Goal: Task Accomplishment & Management: Manage account settings

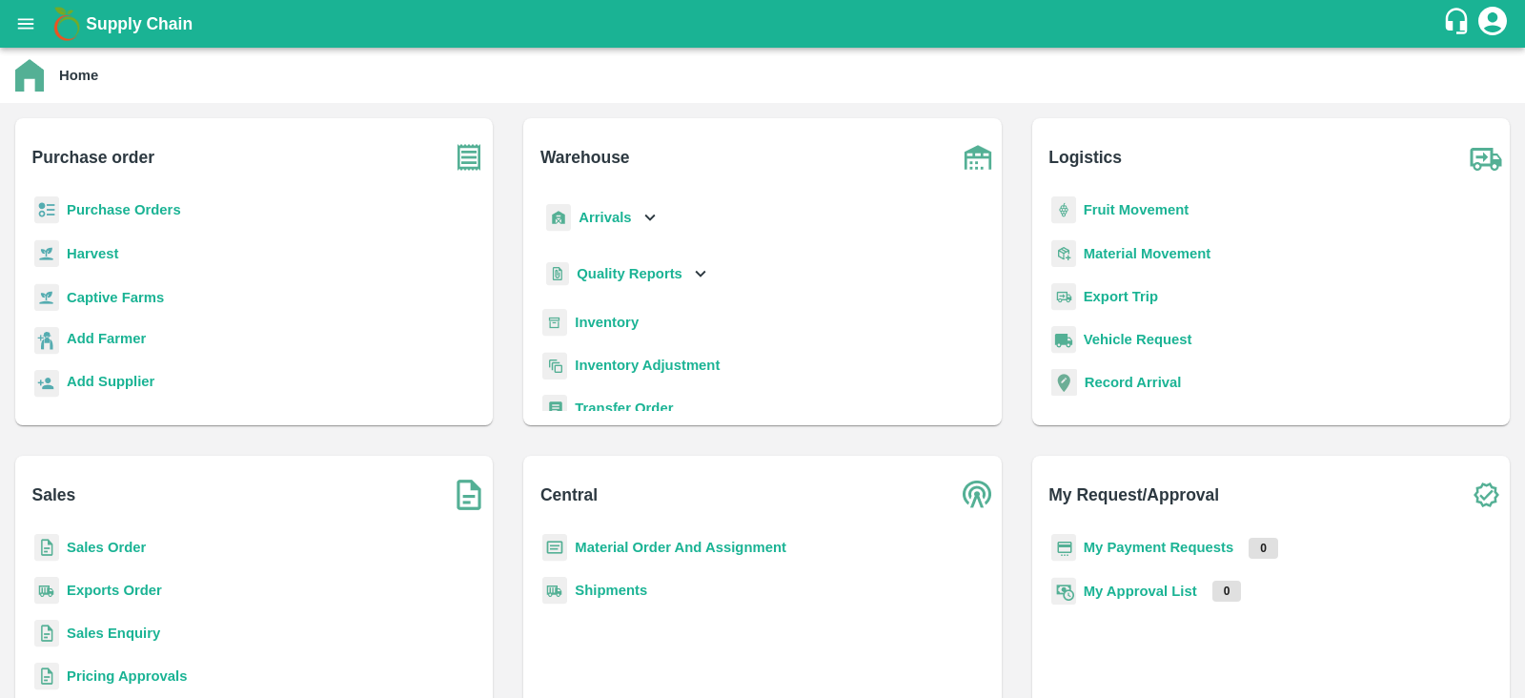
click at [155, 206] on b "Purchase Orders" at bounding box center [124, 209] width 114 height 15
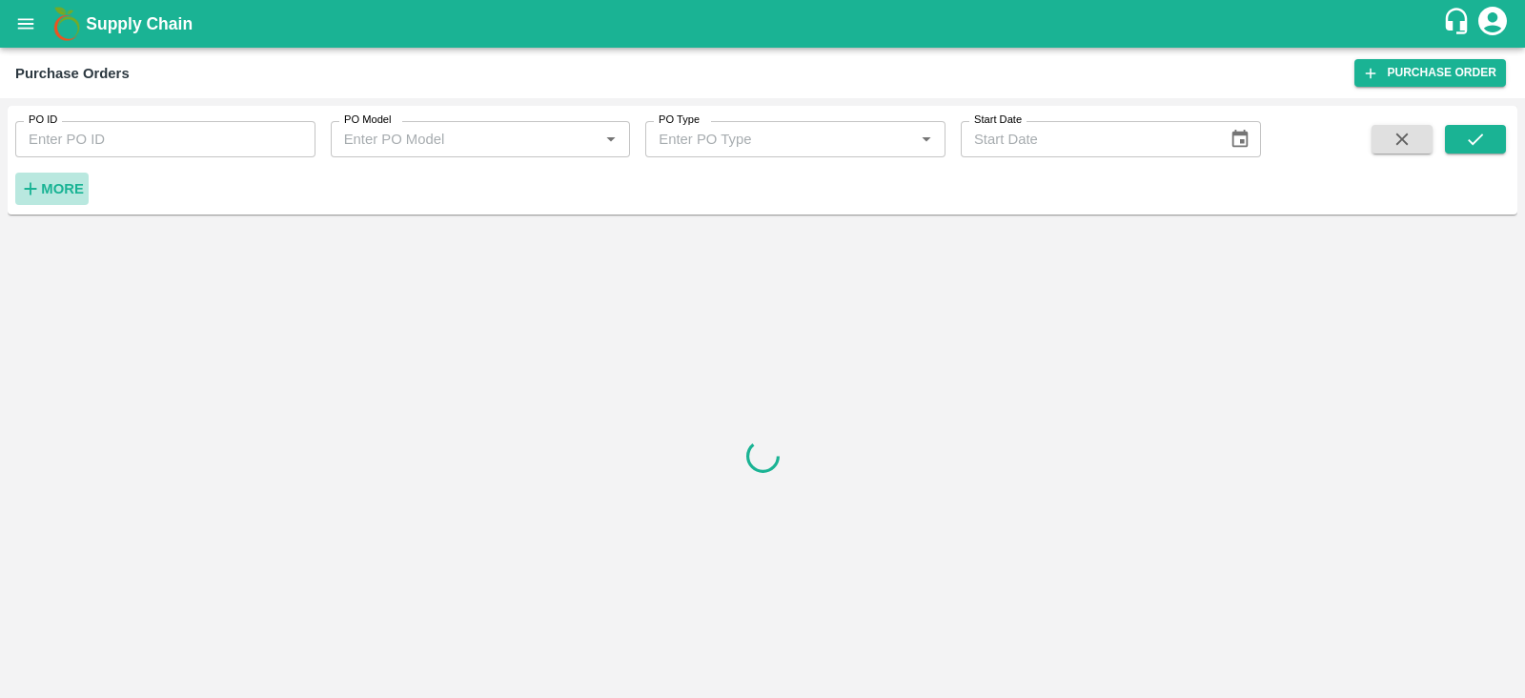
click at [75, 190] on strong "More" at bounding box center [62, 188] width 43 height 15
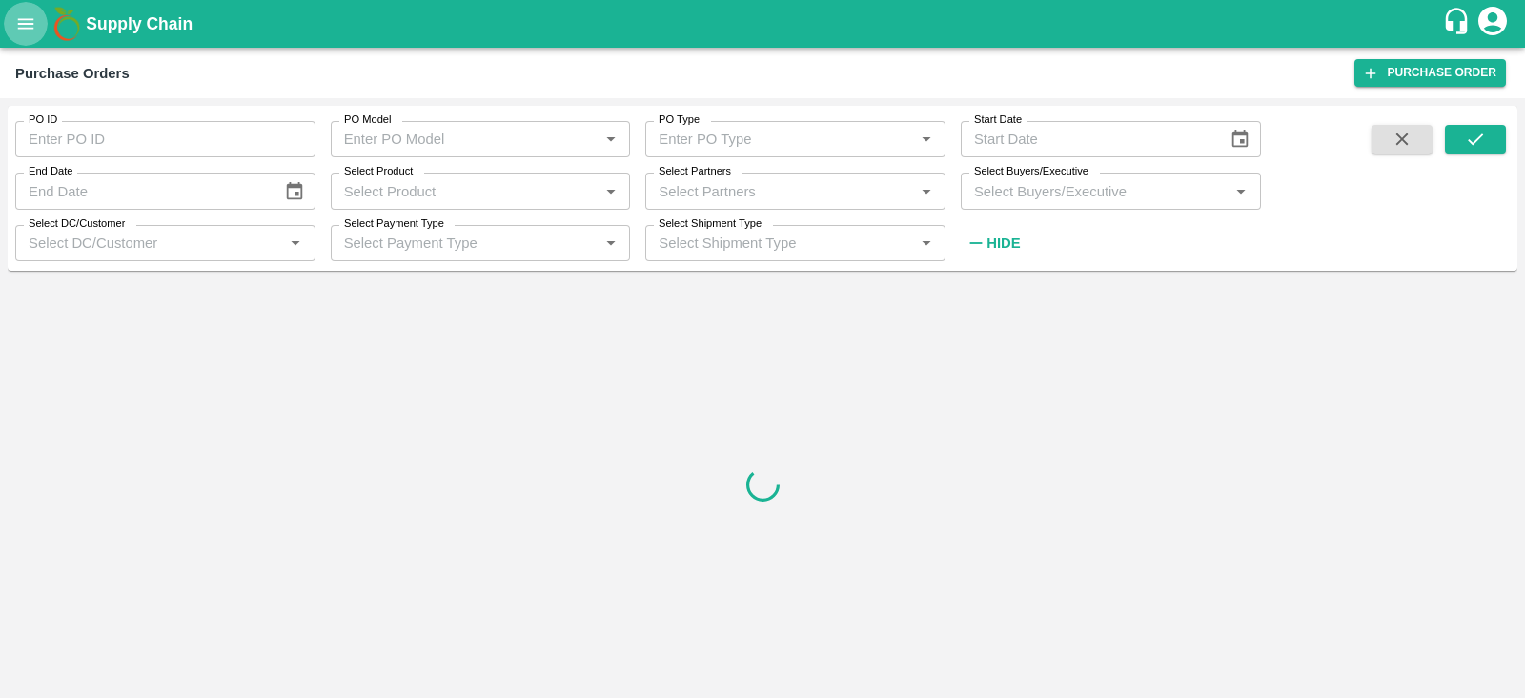
click at [38, 17] on button "open drawer" at bounding box center [26, 24] width 44 height 44
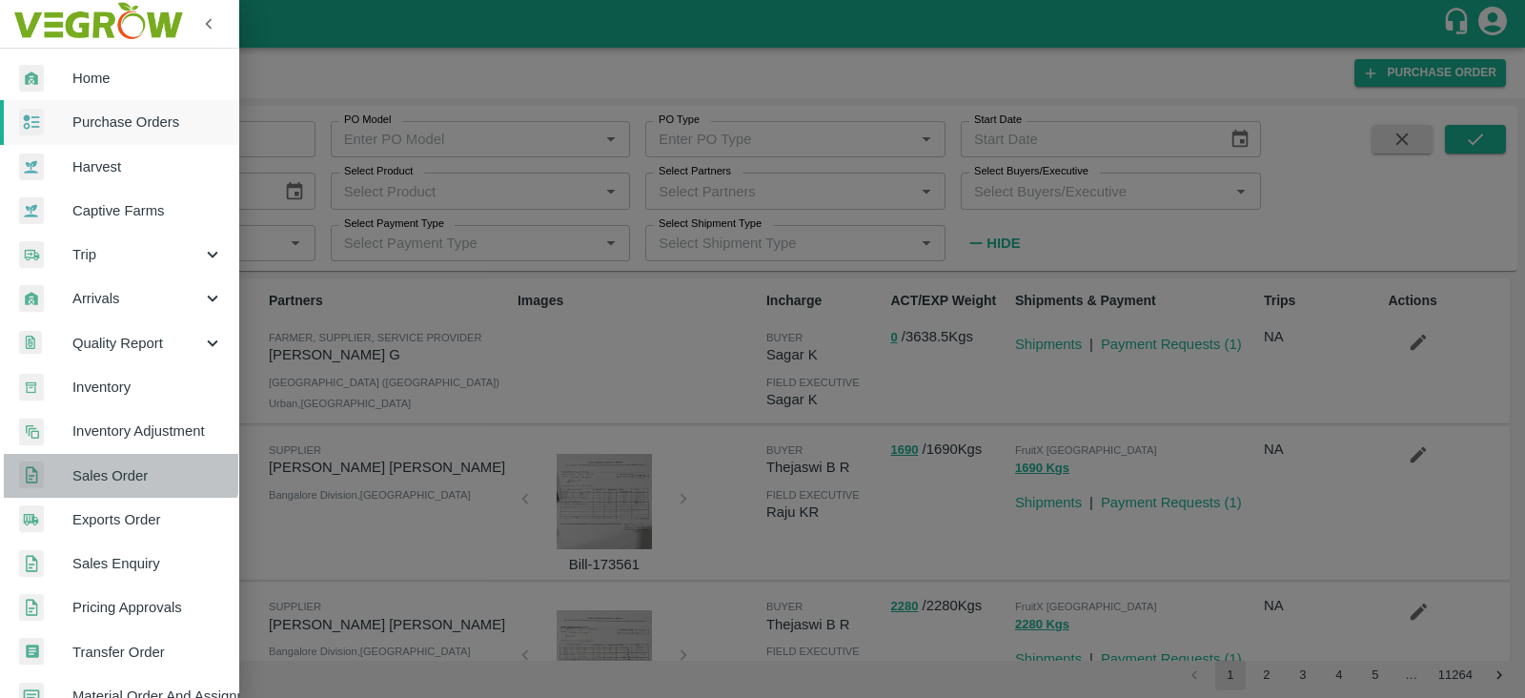
click at [119, 466] on span "Sales Order" at bounding box center [147, 475] width 151 height 21
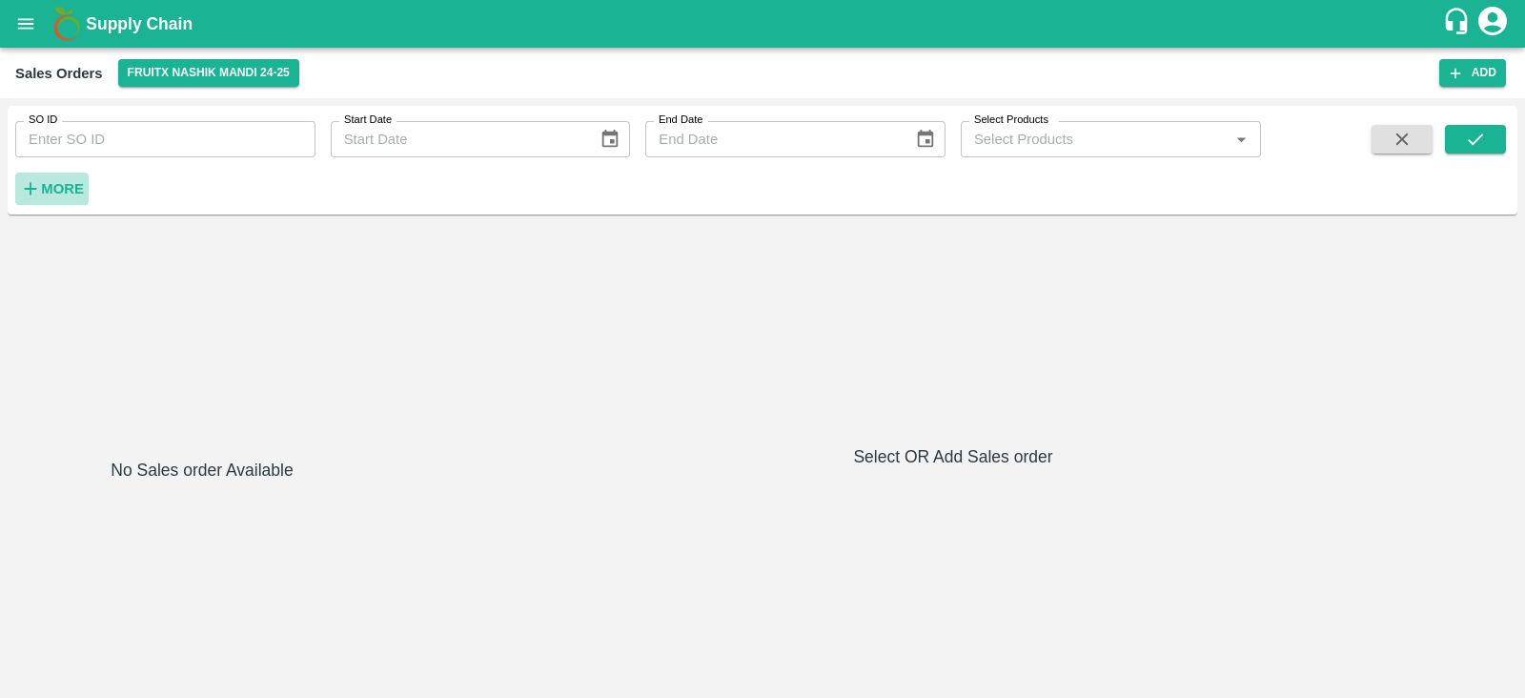
click at [62, 196] on h6 "More" at bounding box center [62, 188] width 43 height 25
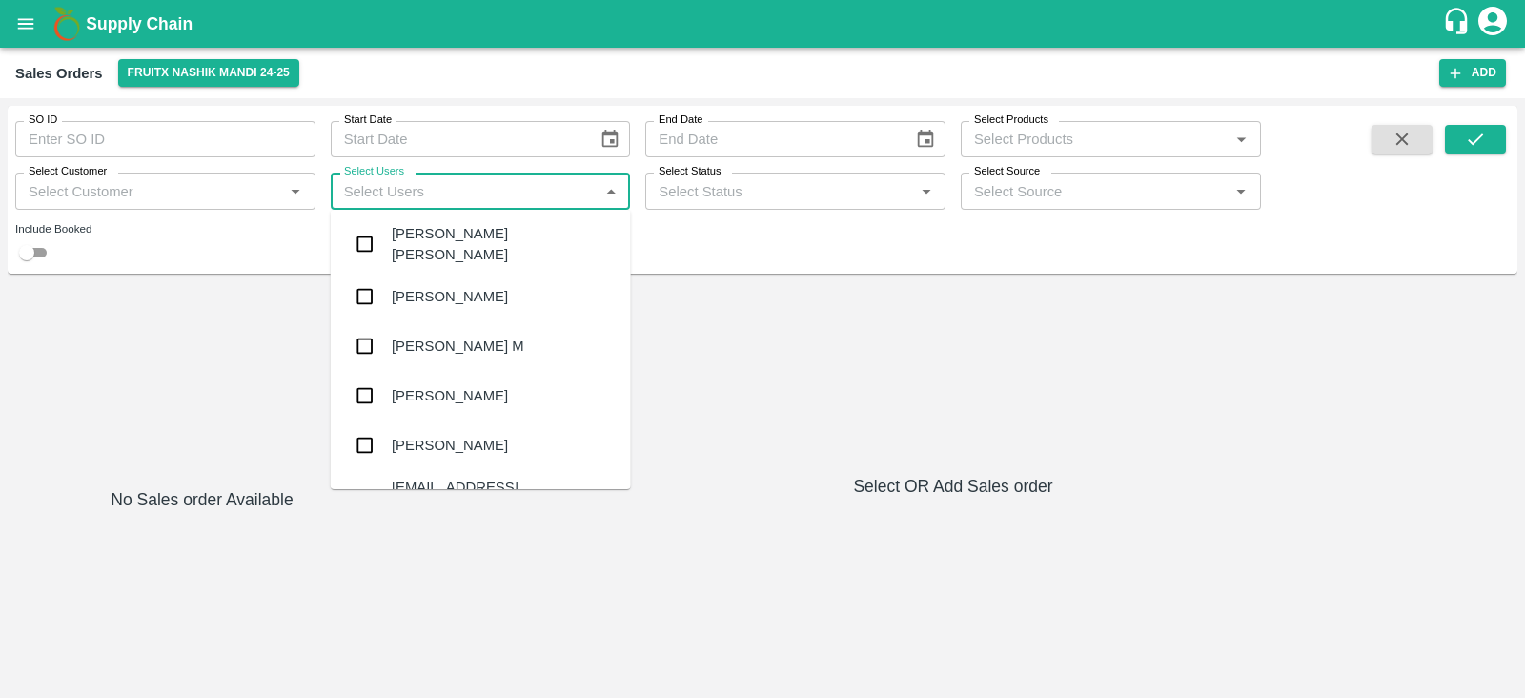
click at [479, 196] on input "Select Users" at bounding box center [464, 190] width 257 height 25
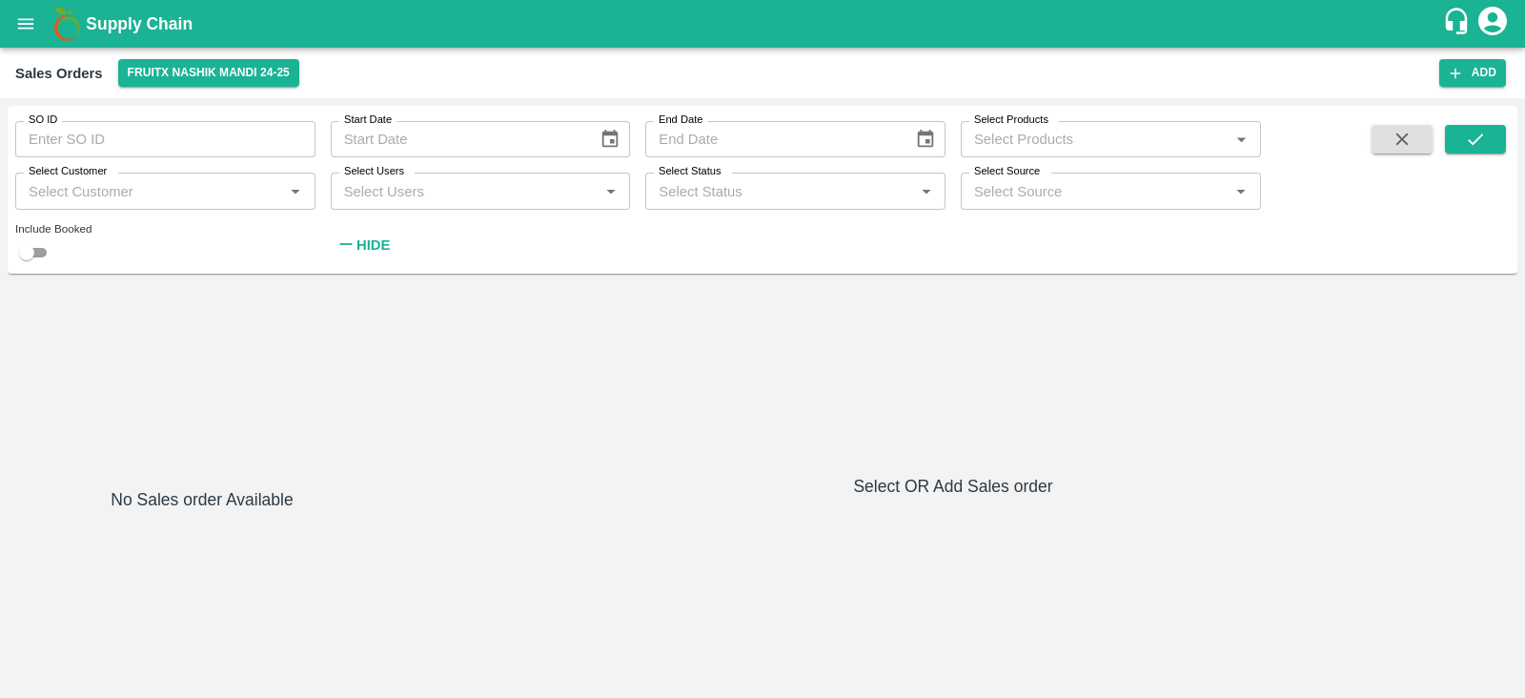
click at [253, 235] on div "Include Booked" at bounding box center [165, 228] width 300 height 17
click at [262, 189] on input "Select Customer" at bounding box center [149, 190] width 257 height 25
click at [726, 207] on div "Select Status   *" at bounding box center [795, 190] width 300 height 36
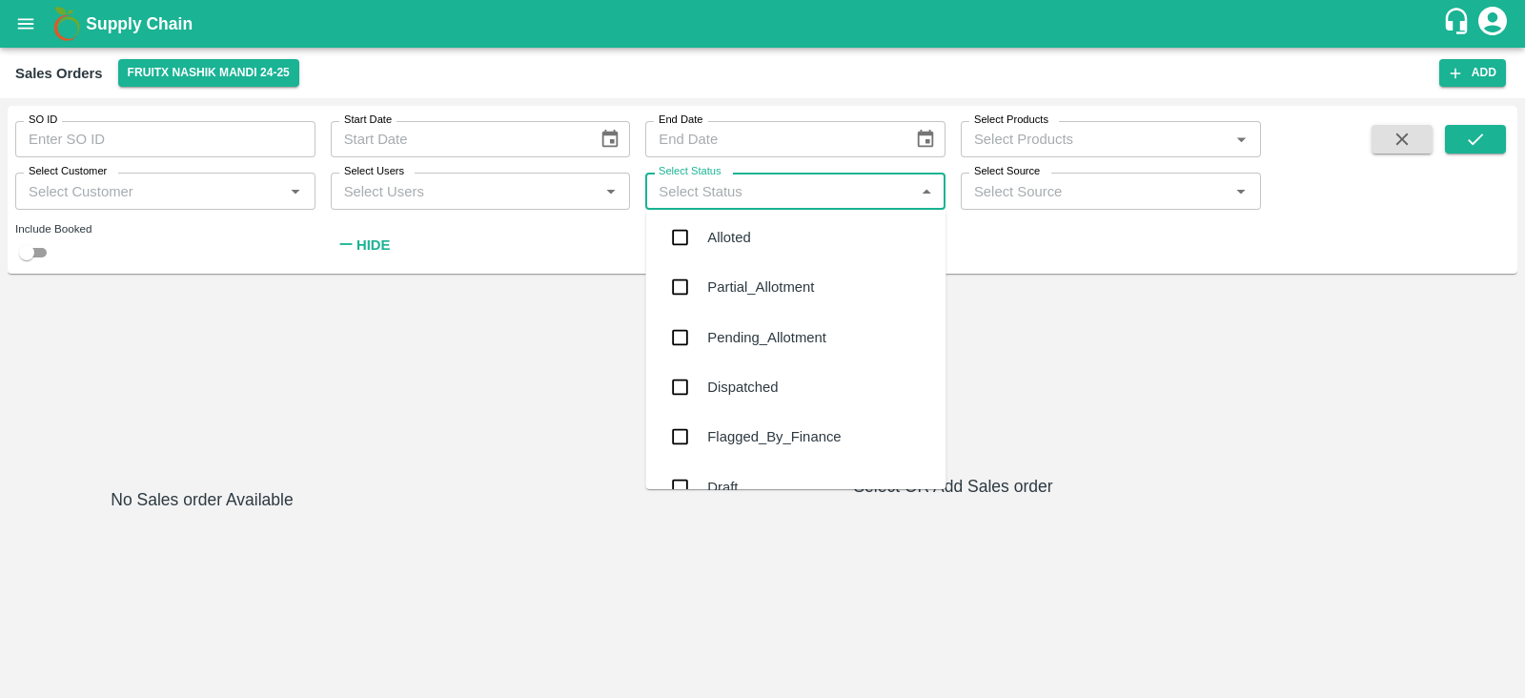
scroll to position [284, 0]
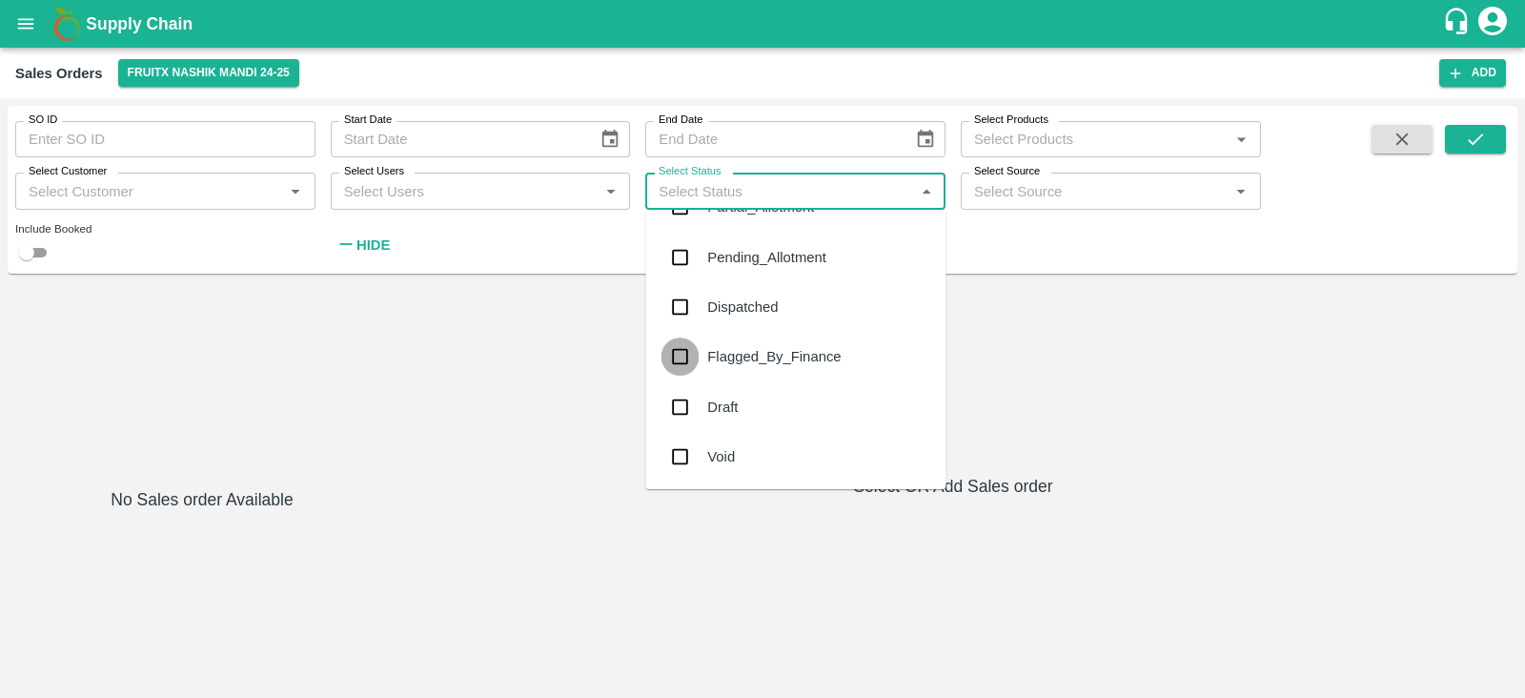
click at [687, 356] on input "checkbox" at bounding box center [680, 356] width 38 height 38
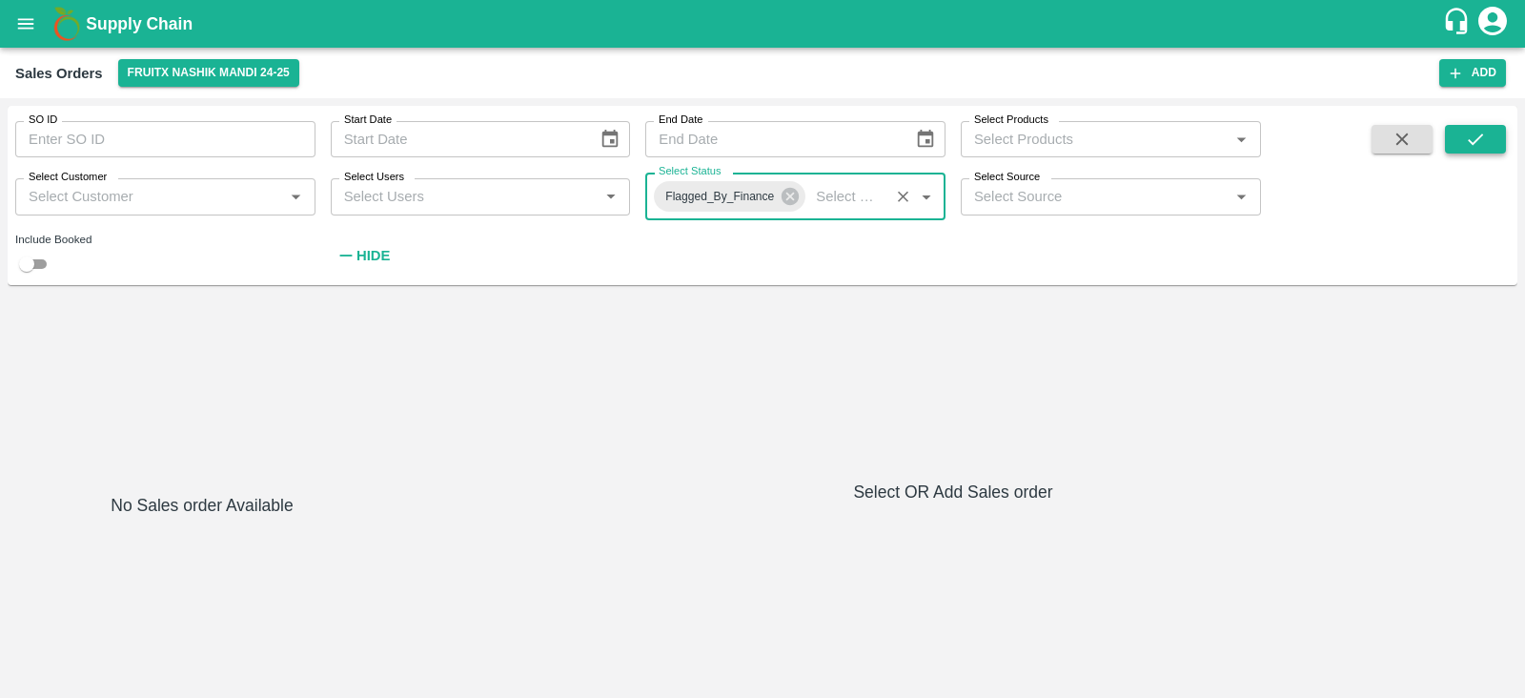
click at [1459, 140] on button "submit" at bounding box center [1475, 139] width 61 height 29
click at [381, 339] on div at bounding box center [202, 395] width 374 height 191
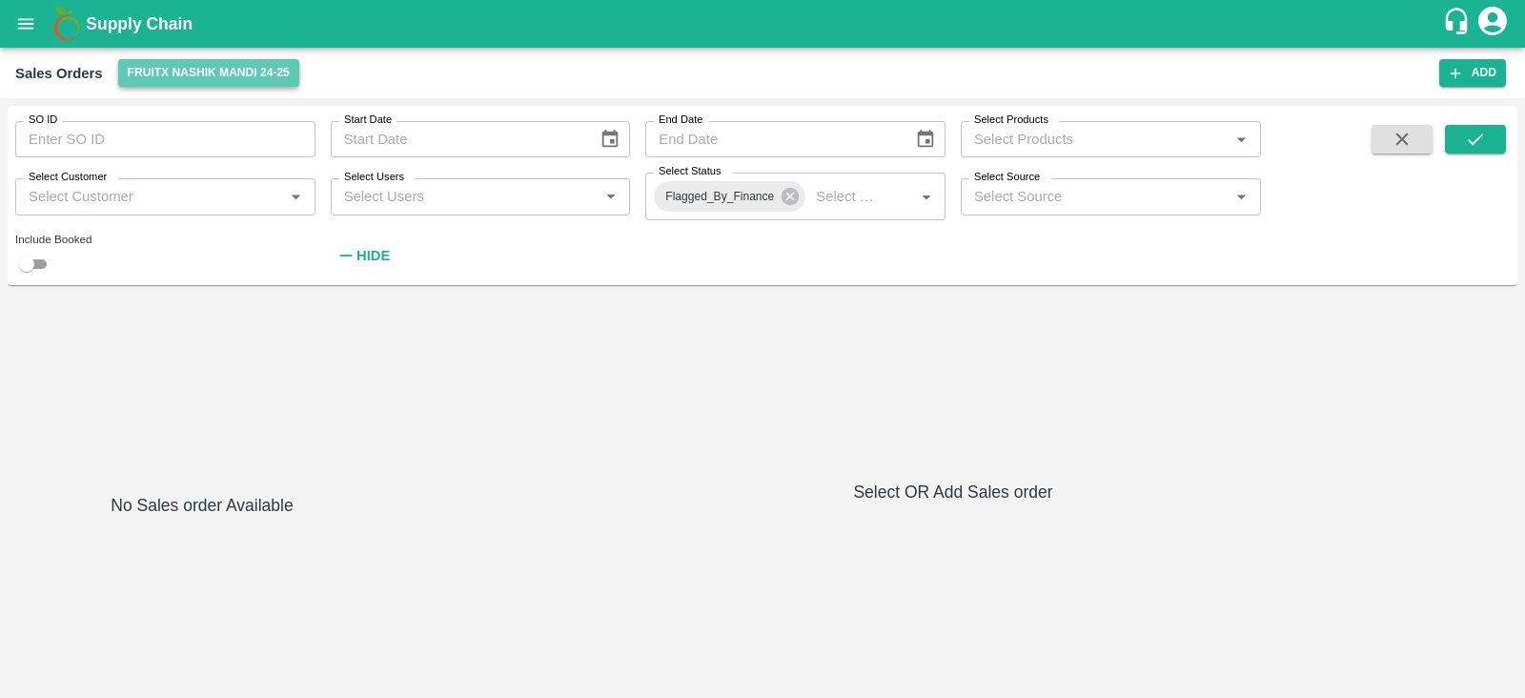
click at [229, 83] on button "FruitX Nashik Mandi 24-25" at bounding box center [208, 73] width 181 height 28
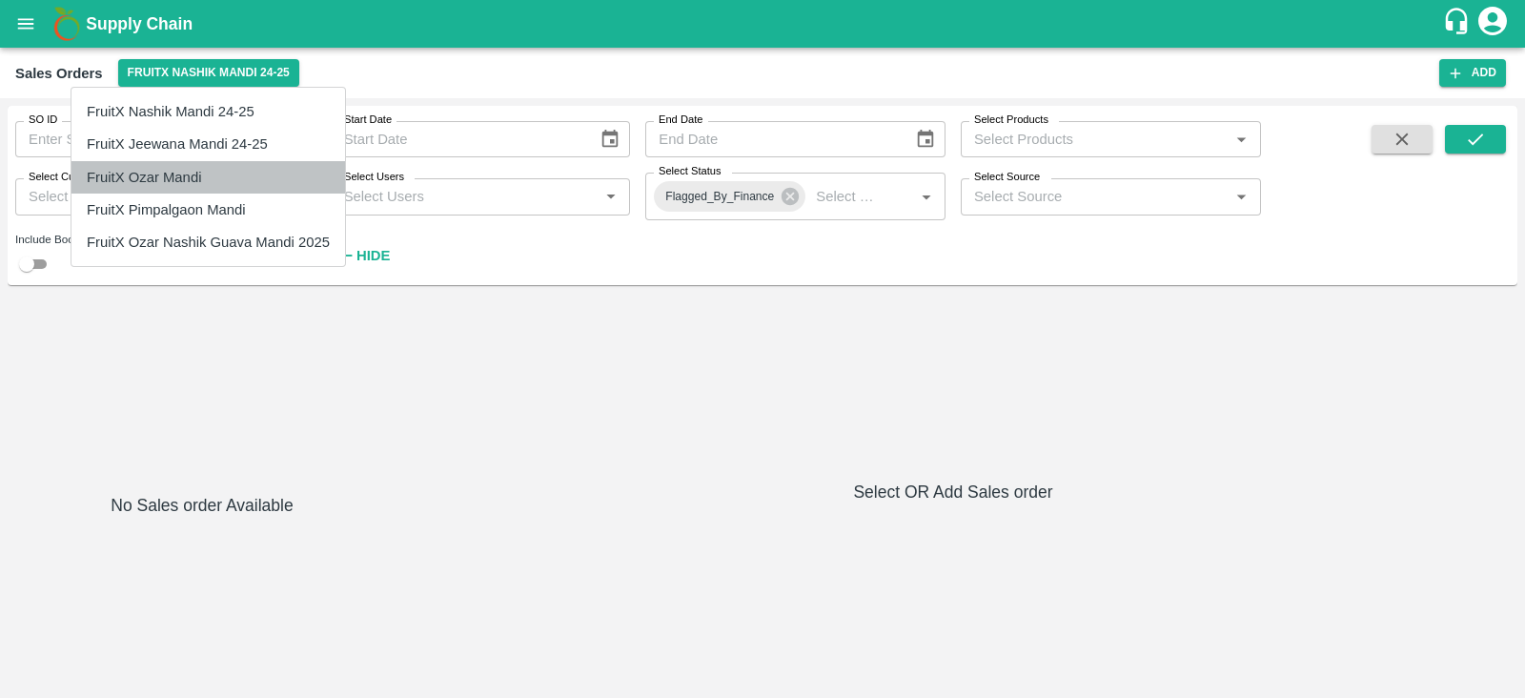
click at [167, 165] on li "FruitX Ozar Mandi" at bounding box center [208, 177] width 274 height 32
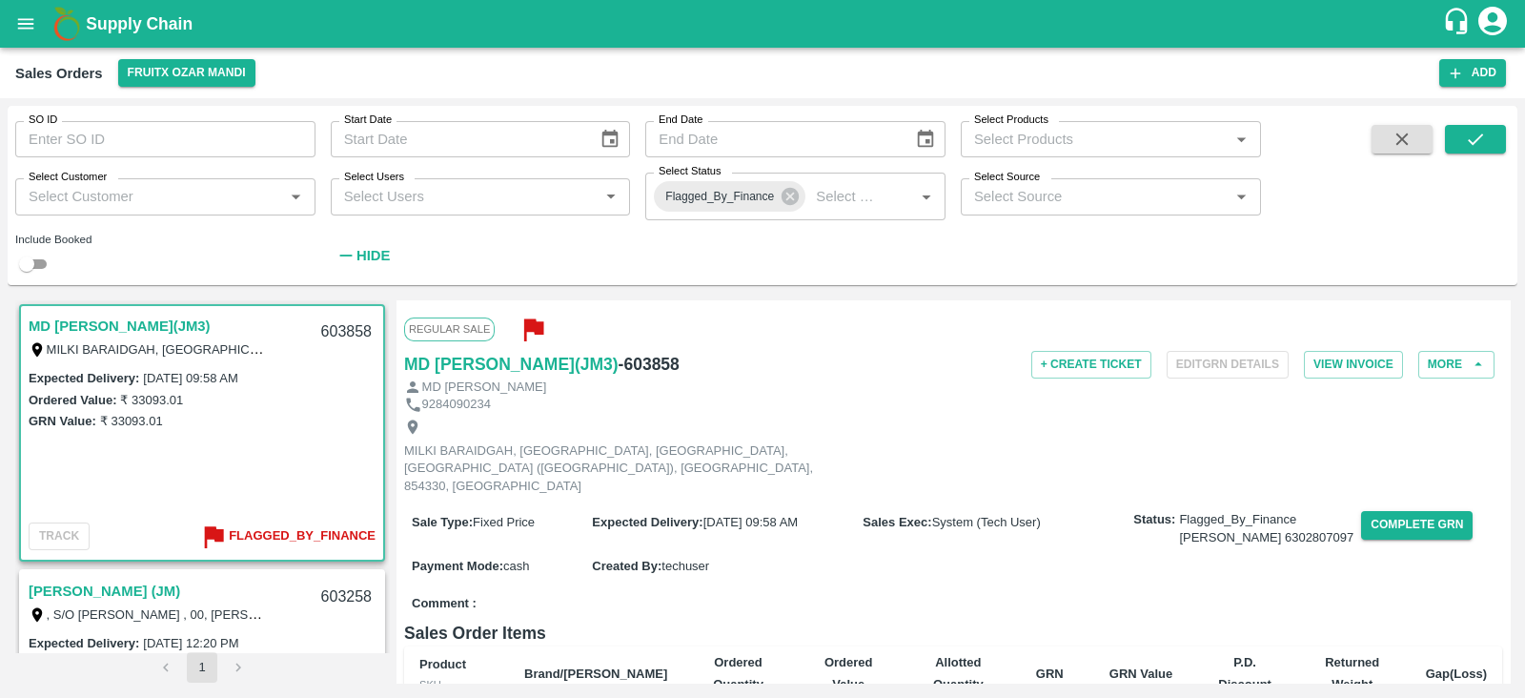
click at [556, 511] on div "Sale Type : Fixed Price" at bounding box center [502, 521] width 180 height 21
click at [293, 418] on div "GRN Value: ₹ 33093.01" at bounding box center [202, 420] width 347 height 21
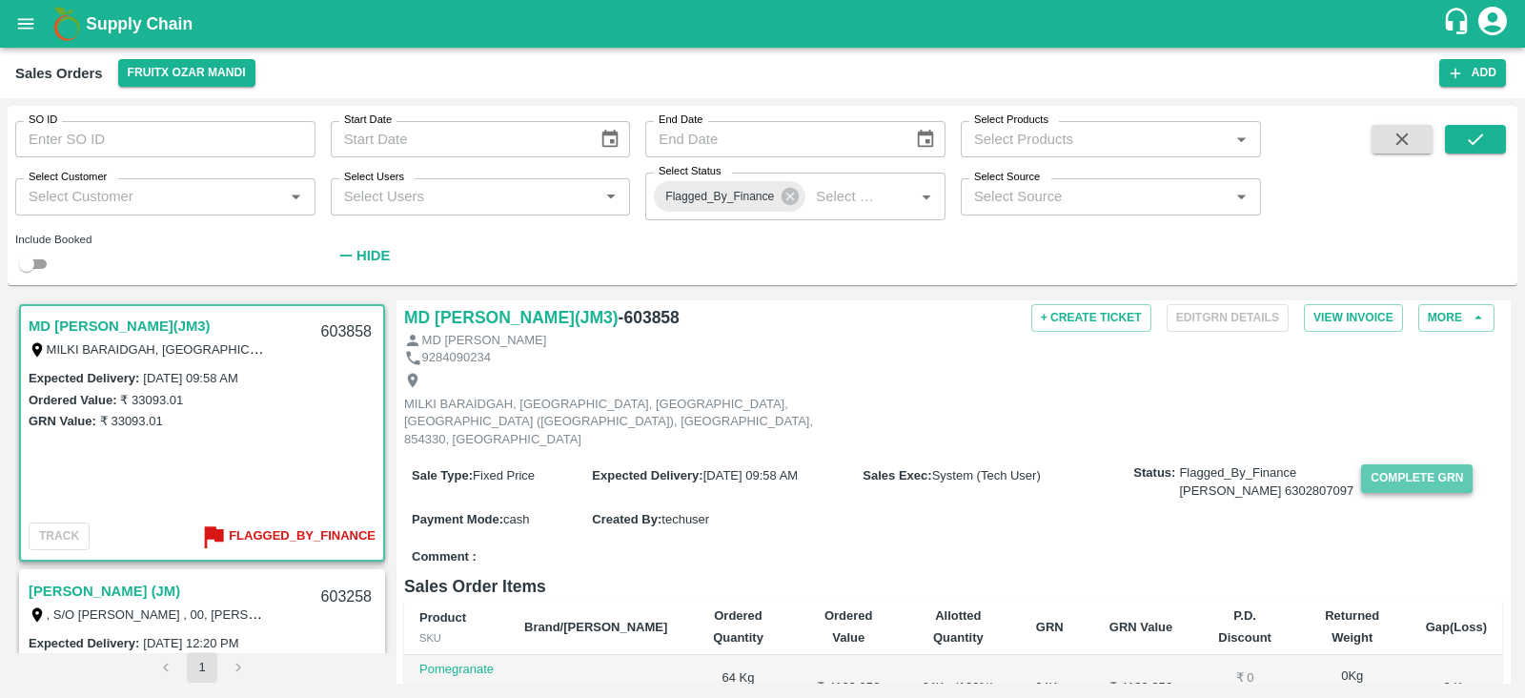
click at [1376, 464] on button "Complete GRN" at bounding box center [1417, 478] width 112 height 28
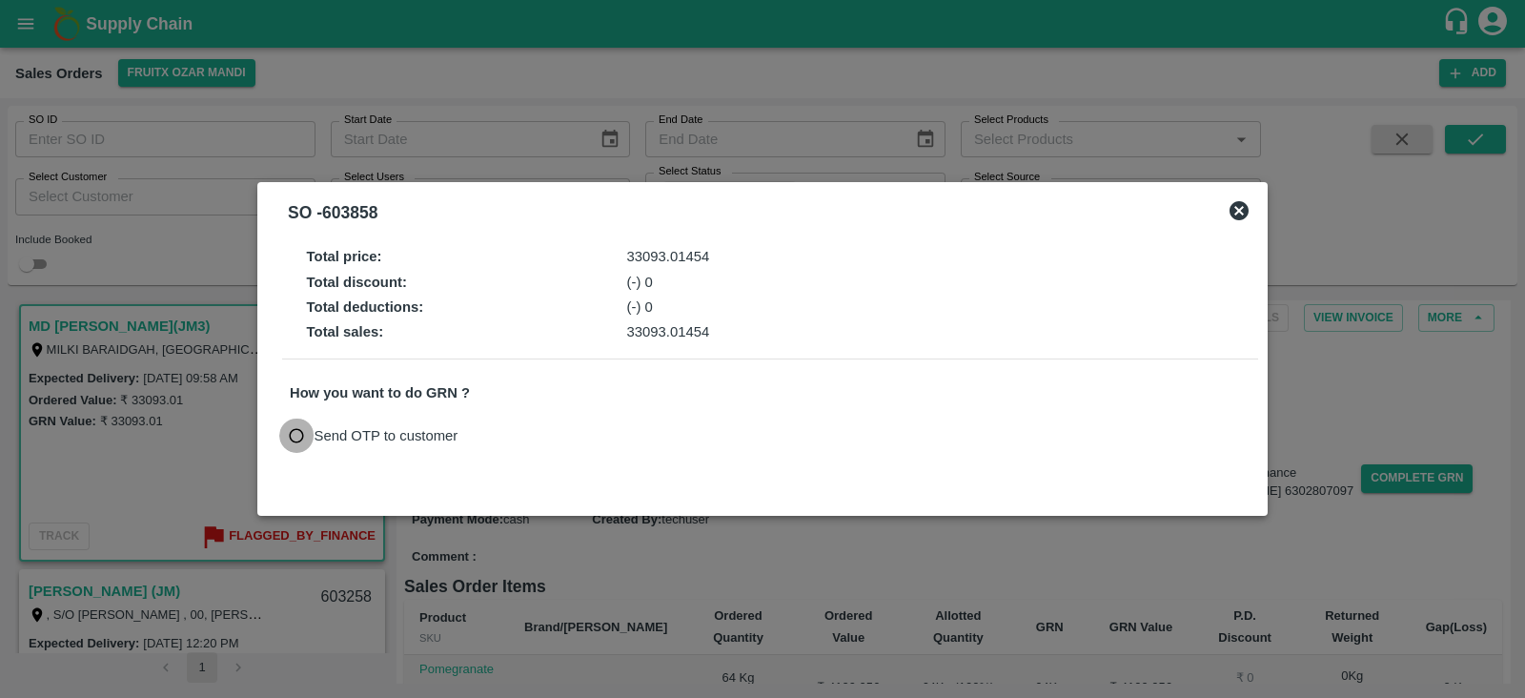
click at [295, 436] on input "Send OTP to customer" at bounding box center [296, 435] width 35 height 35
radio input "true"
click at [532, 436] on button "Send OTP" at bounding box center [512, 435] width 78 height 28
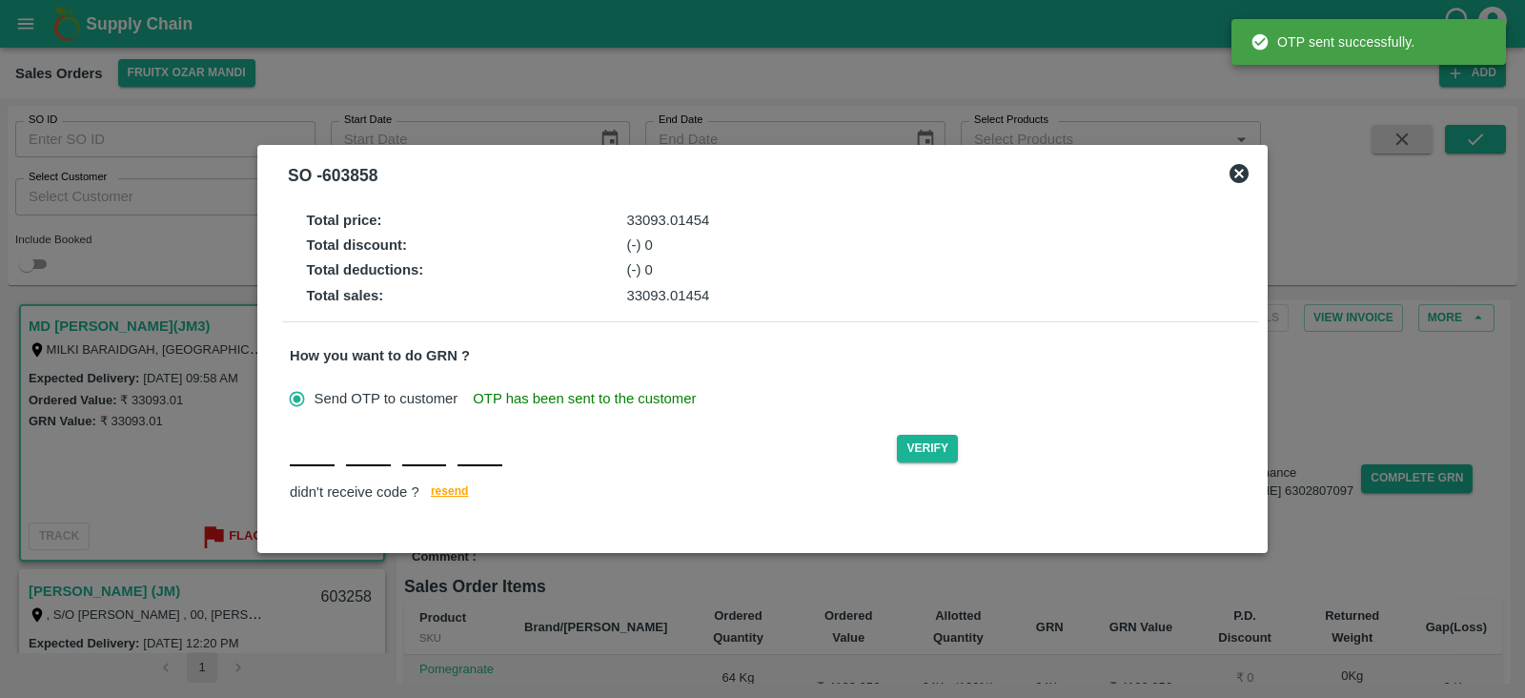
click at [319, 455] on input "text" at bounding box center [312, 449] width 45 height 34
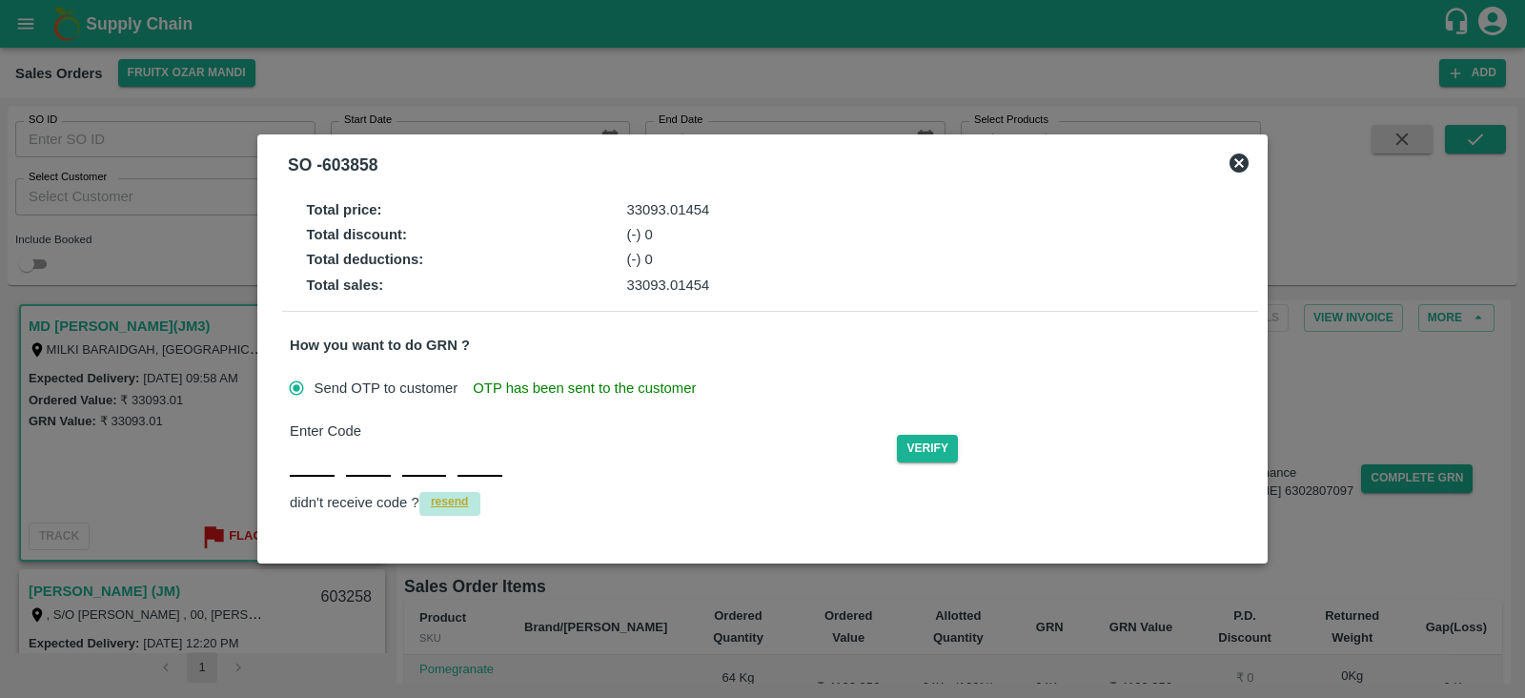
click at [447, 494] on span "resend" at bounding box center [450, 502] width 38 height 20
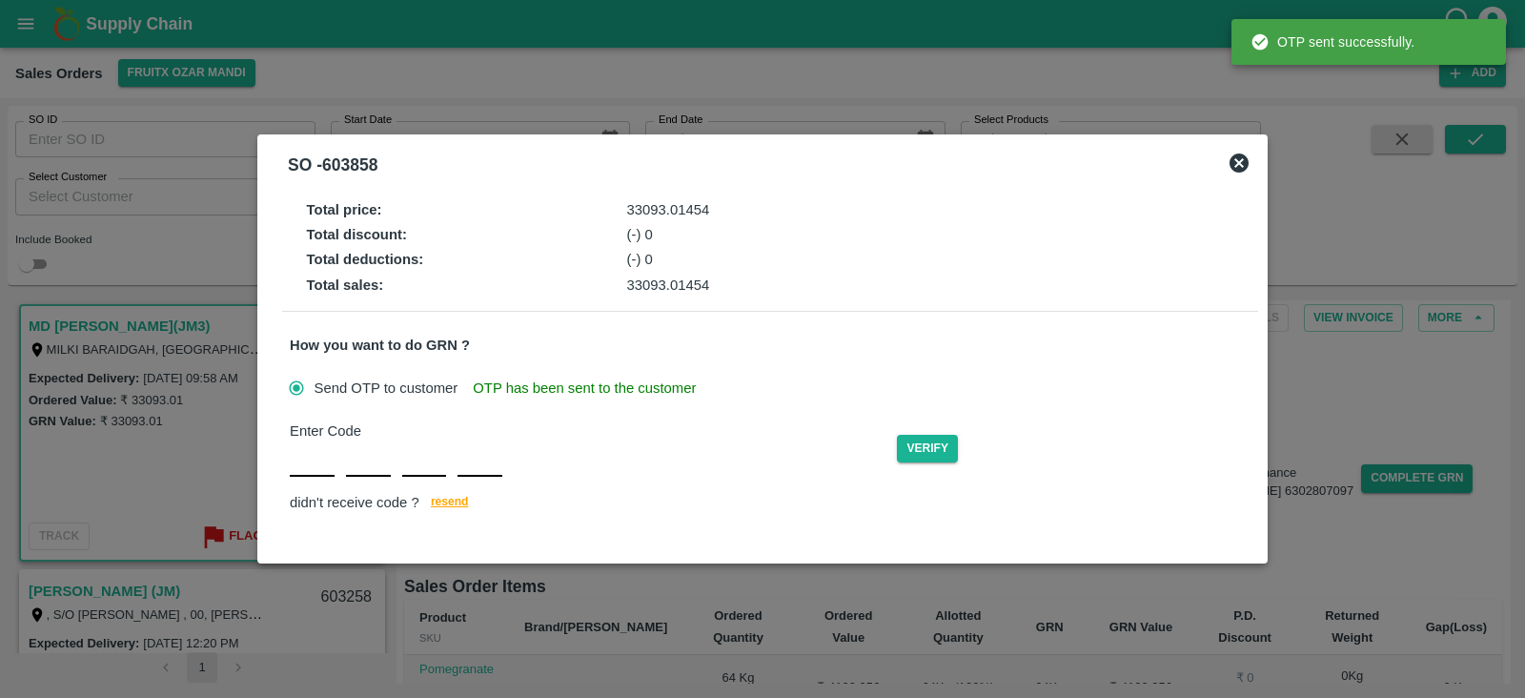
click at [947, 317] on div "Total price : 33093.01454 Total discount : (-) 0 Total deductions : (-) 0 Total…" at bounding box center [762, 361] width 976 height 337
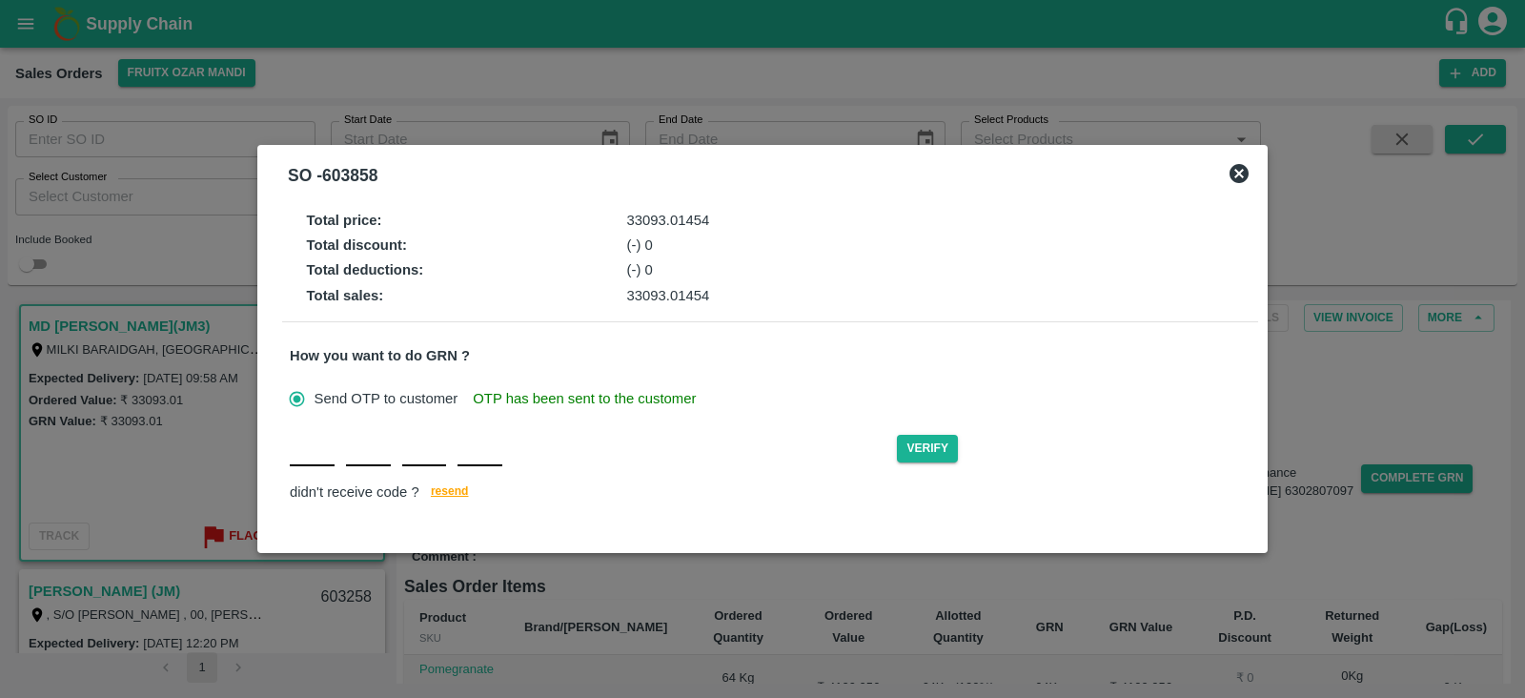
click at [321, 464] on input "text" at bounding box center [312, 449] width 45 height 34
type input "z"
type input "q"
type input "Z"
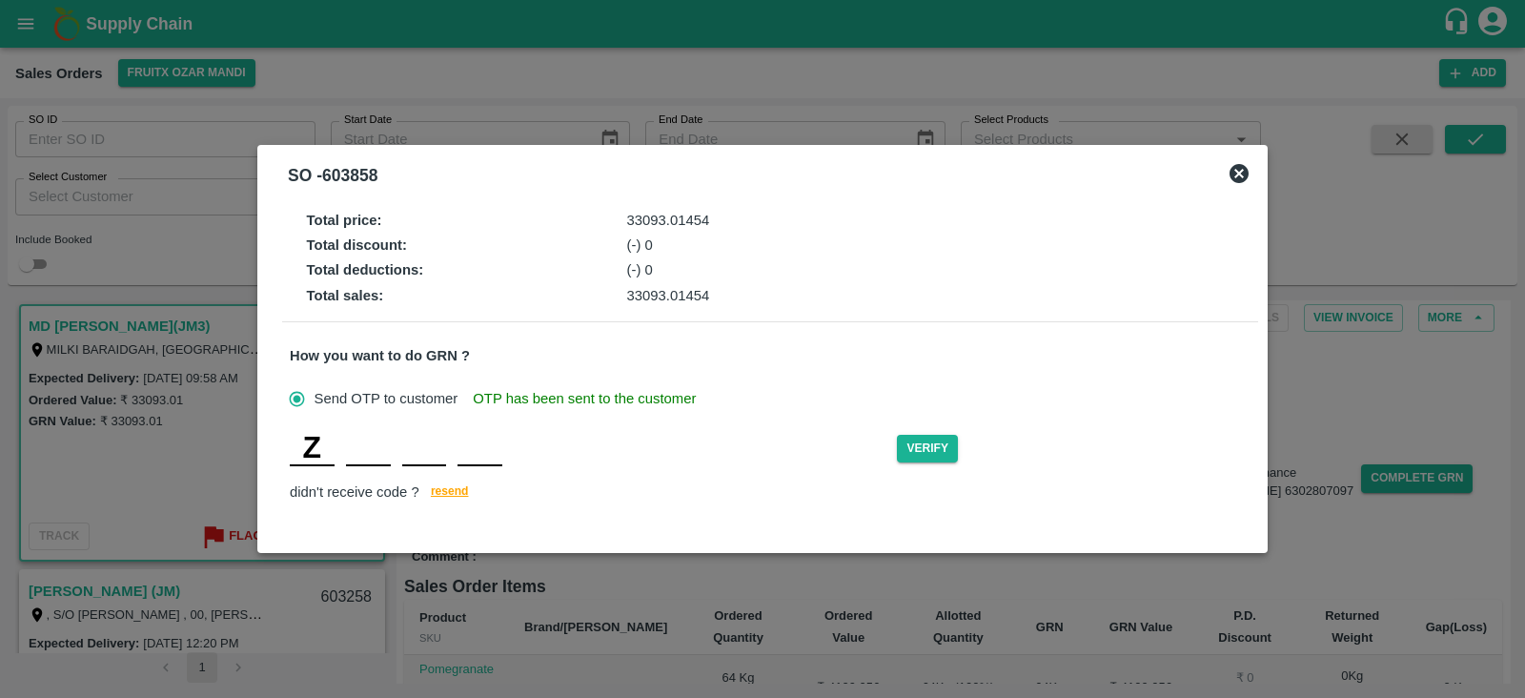
type input "Q"
type input "B"
type input "z"
type input "q"
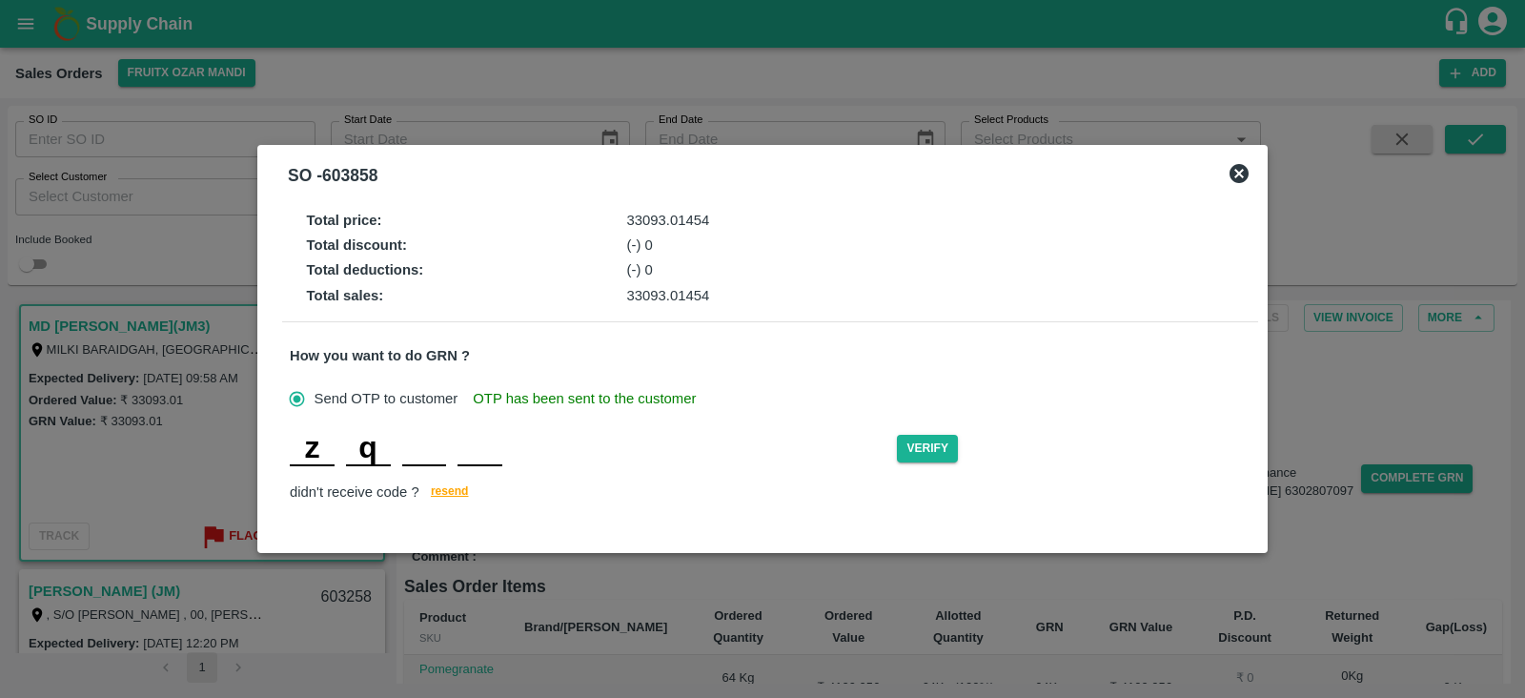
type input "q"
type input "b"
click at [923, 453] on button "Verify" at bounding box center [927, 449] width 61 height 28
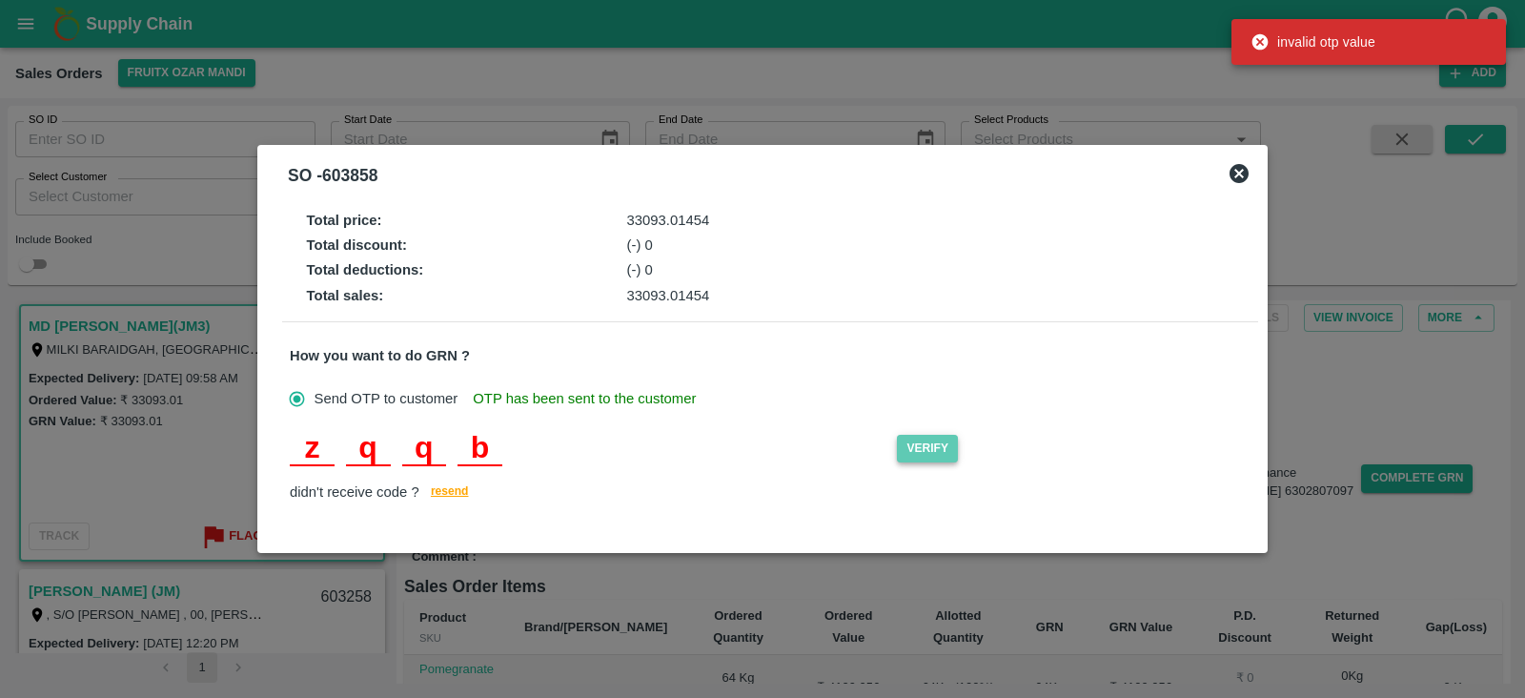
click at [923, 453] on button "Verify" at bounding box center [927, 449] width 61 height 28
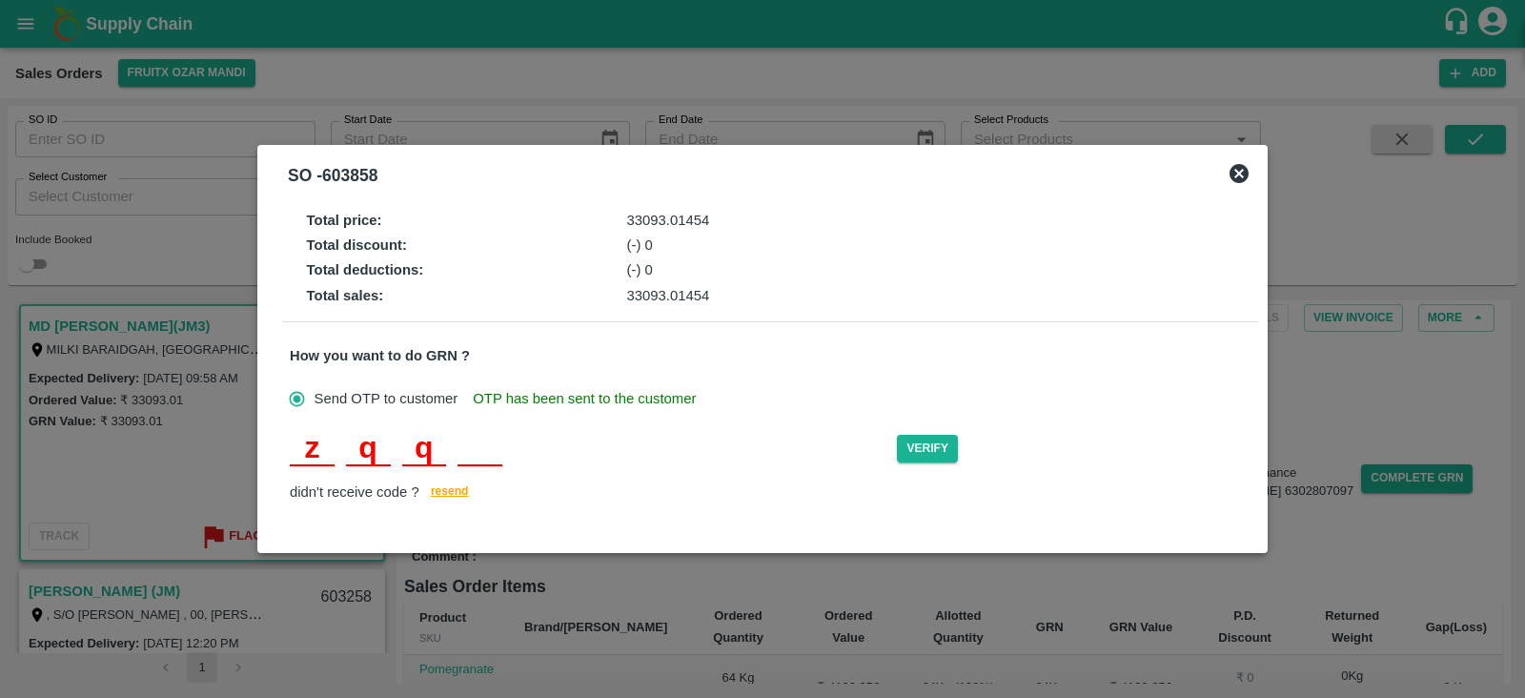
type input "b"
type input "Z"
type input "Q"
type input "B"
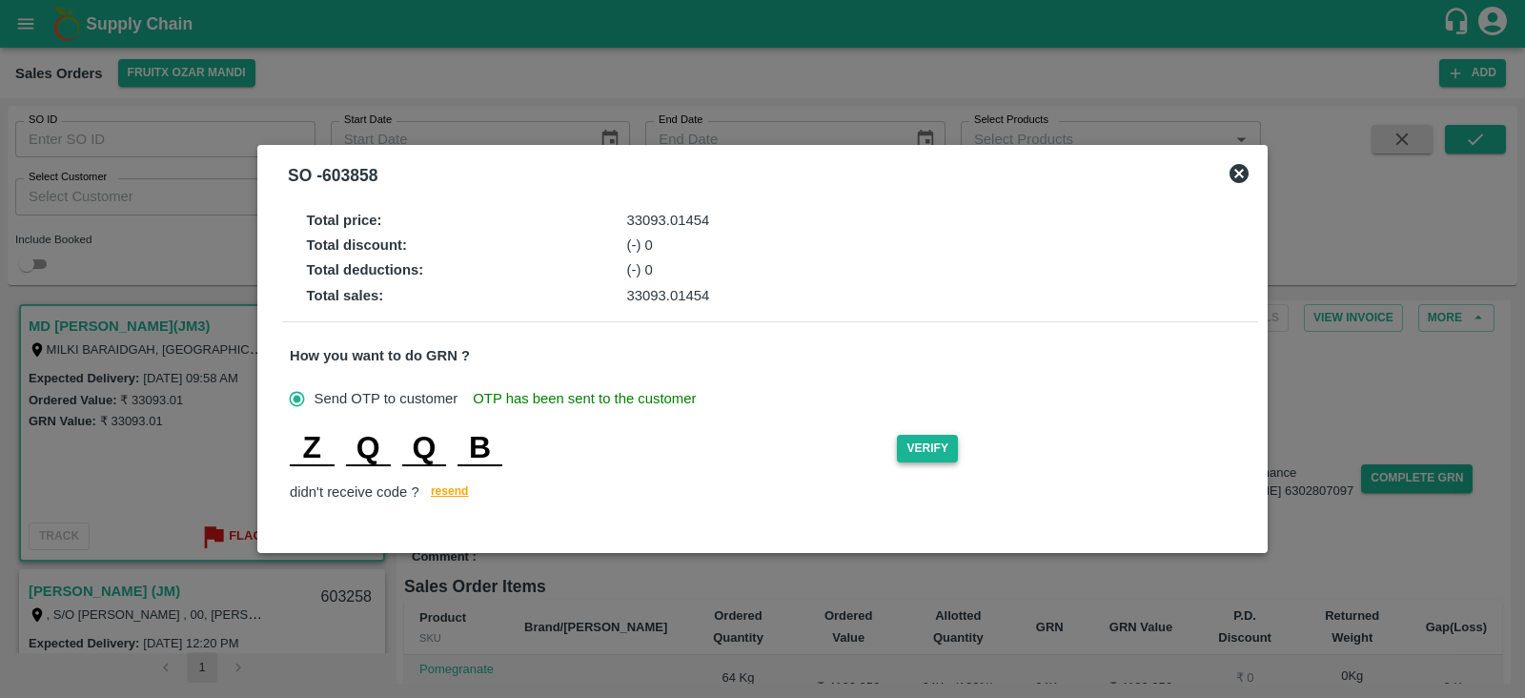
click at [925, 445] on button "Verify" at bounding box center [927, 449] width 61 height 28
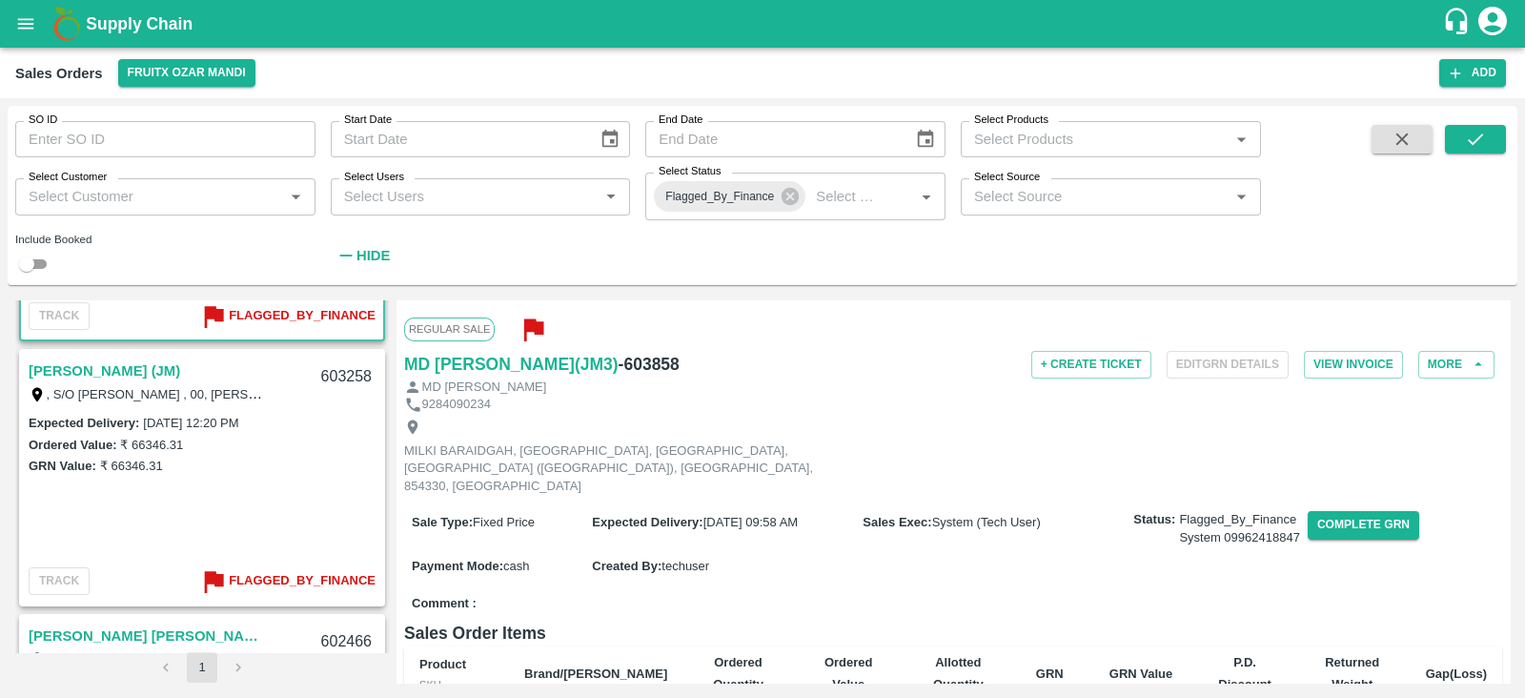
scroll to position [221, 0]
click at [258, 455] on div "GRN Value: ₹ 66346.31" at bounding box center [202, 464] width 347 height 21
click at [126, 372] on link "[PERSON_NAME] (JM)" at bounding box center [105, 369] width 152 height 25
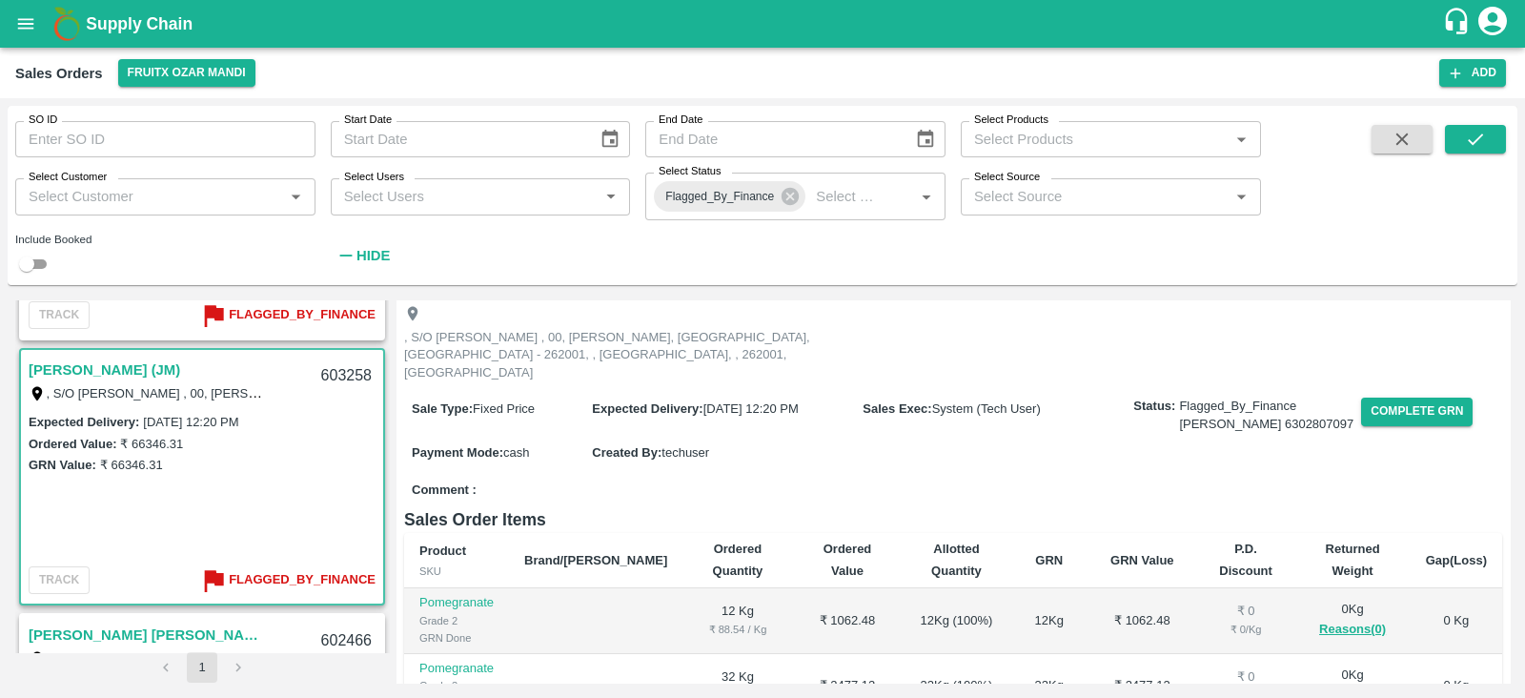
scroll to position [112, 0]
click at [1386, 399] on button "Complete GRN" at bounding box center [1417, 413] width 112 height 28
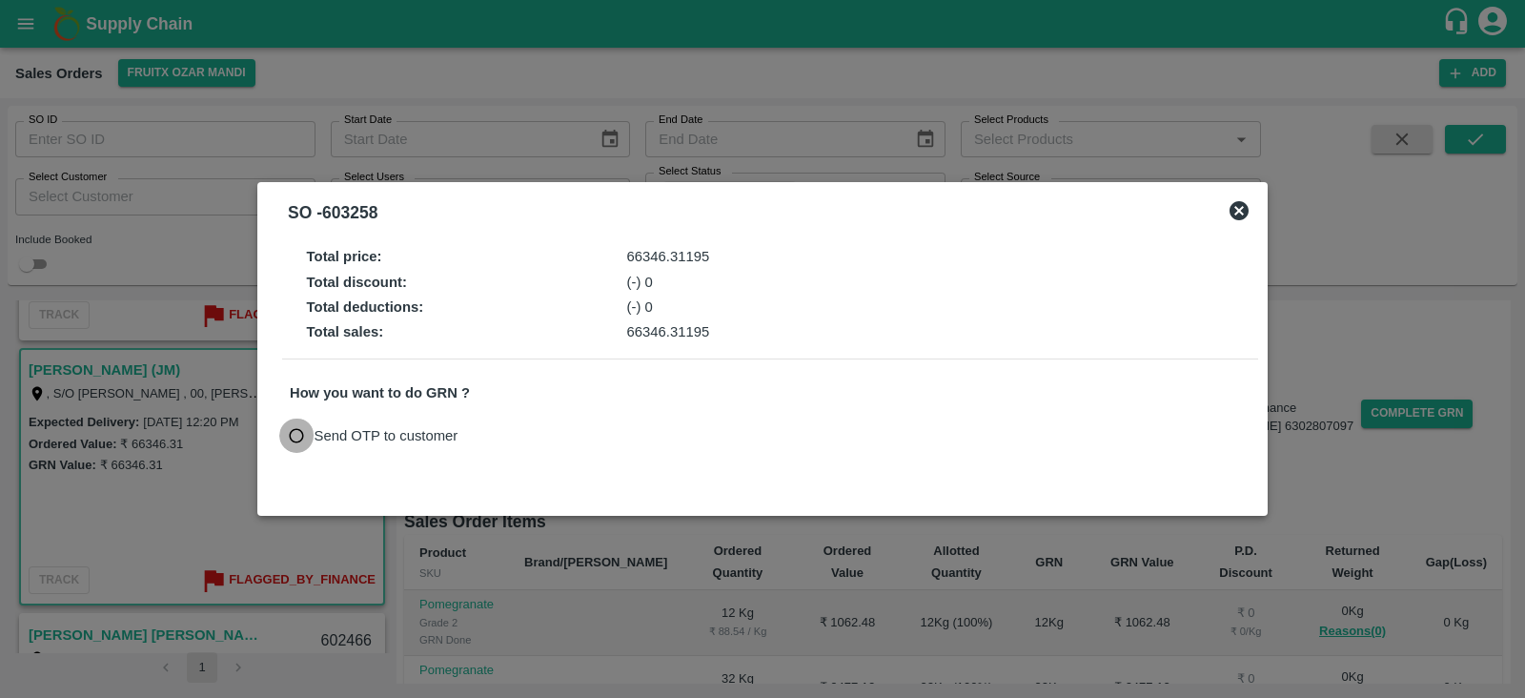
click at [300, 433] on input "Send OTP to customer" at bounding box center [296, 435] width 35 height 35
radio input "true"
click at [516, 431] on button "Send OTP" at bounding box center [512, 435] width 78 height 28
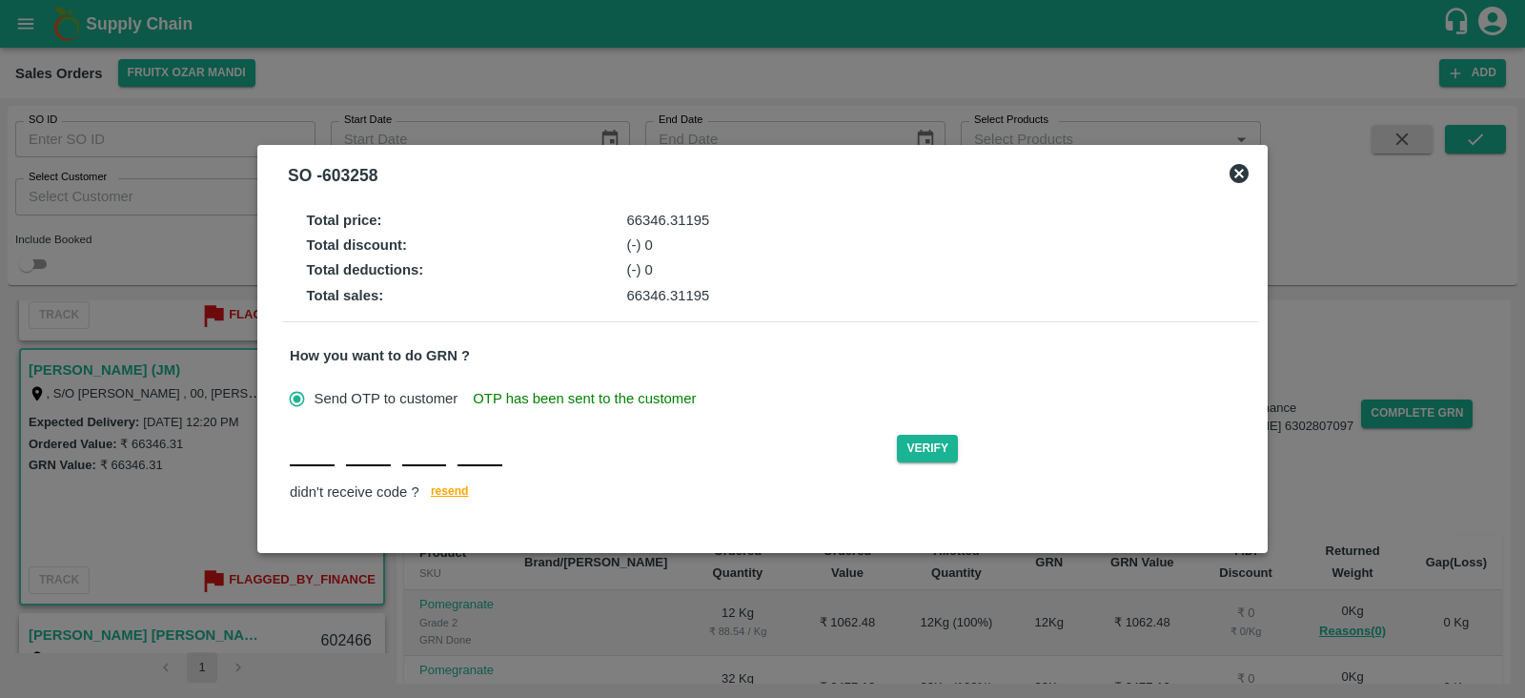
click at [321, 459] on input "text" at bounding box center [312, 449] width 45 height 34
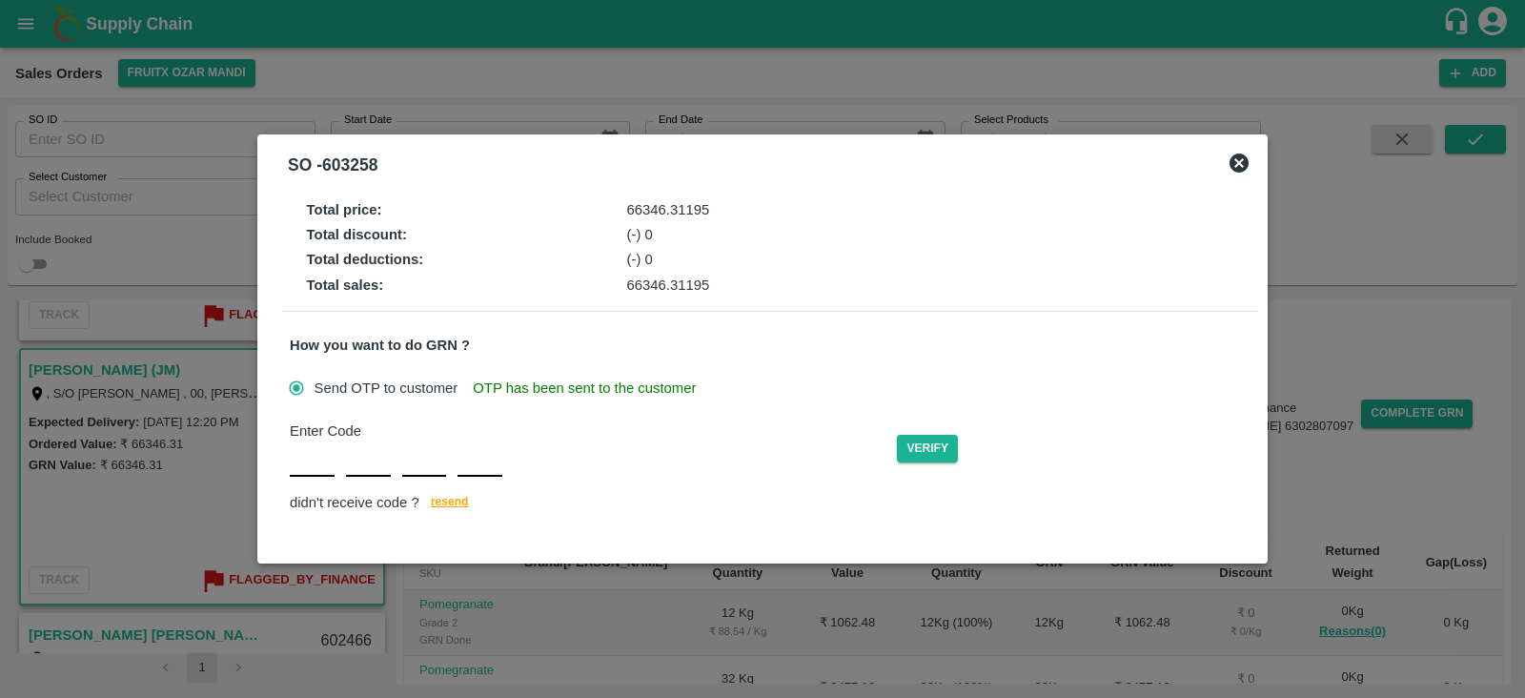
drag, startPoint x: 806, startPoint y: 163, endPoint x: 853, endPoint y: 167, distance: 46.9
click at [853, 167] on div "SO - 603258" at bounding box center [739, 161] width 961 height 50
click at [547, 474] on div "Enter Code" at bounding box center [593, 447] width 607 height 55
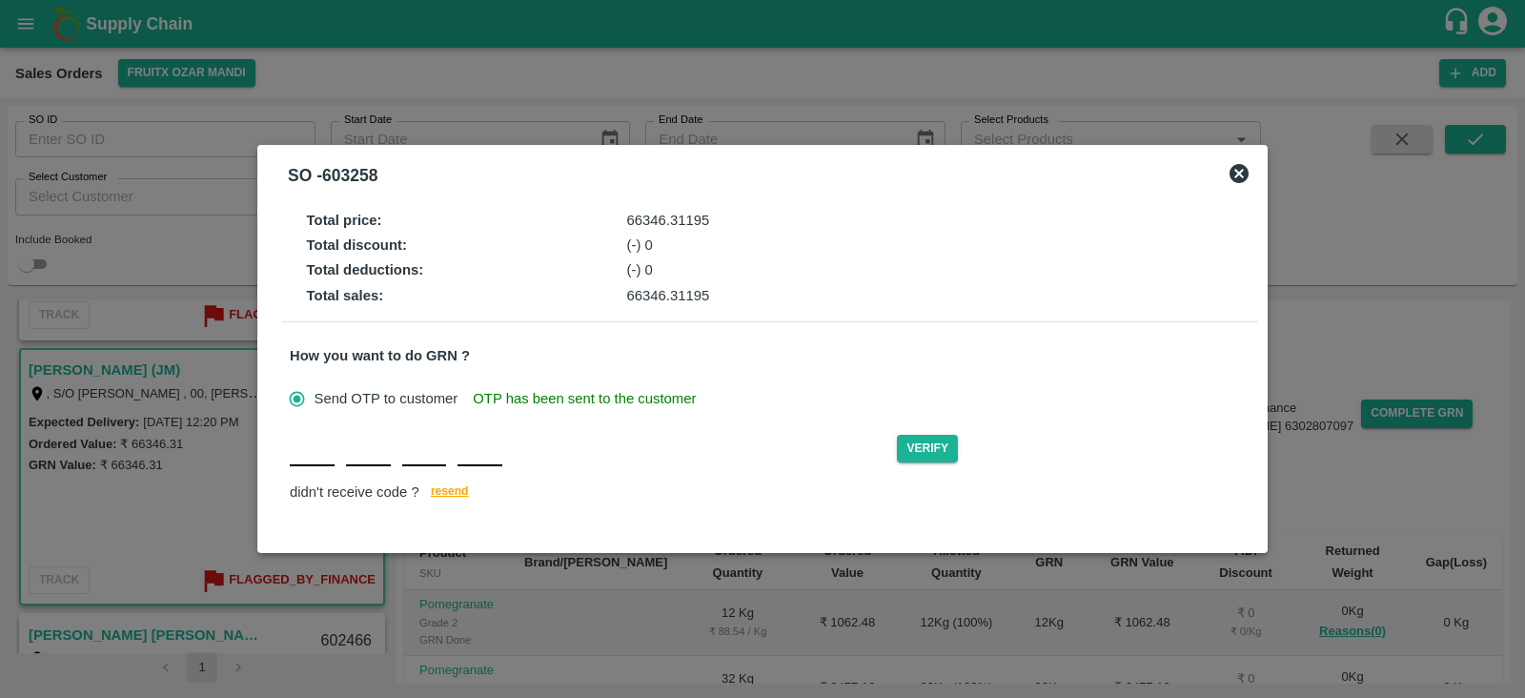
click at [323, 455] on input "text" at bounding box center [312, 449] width 45 height 34
type input "Y"
type input "R"
type input "M"
type input "Y"
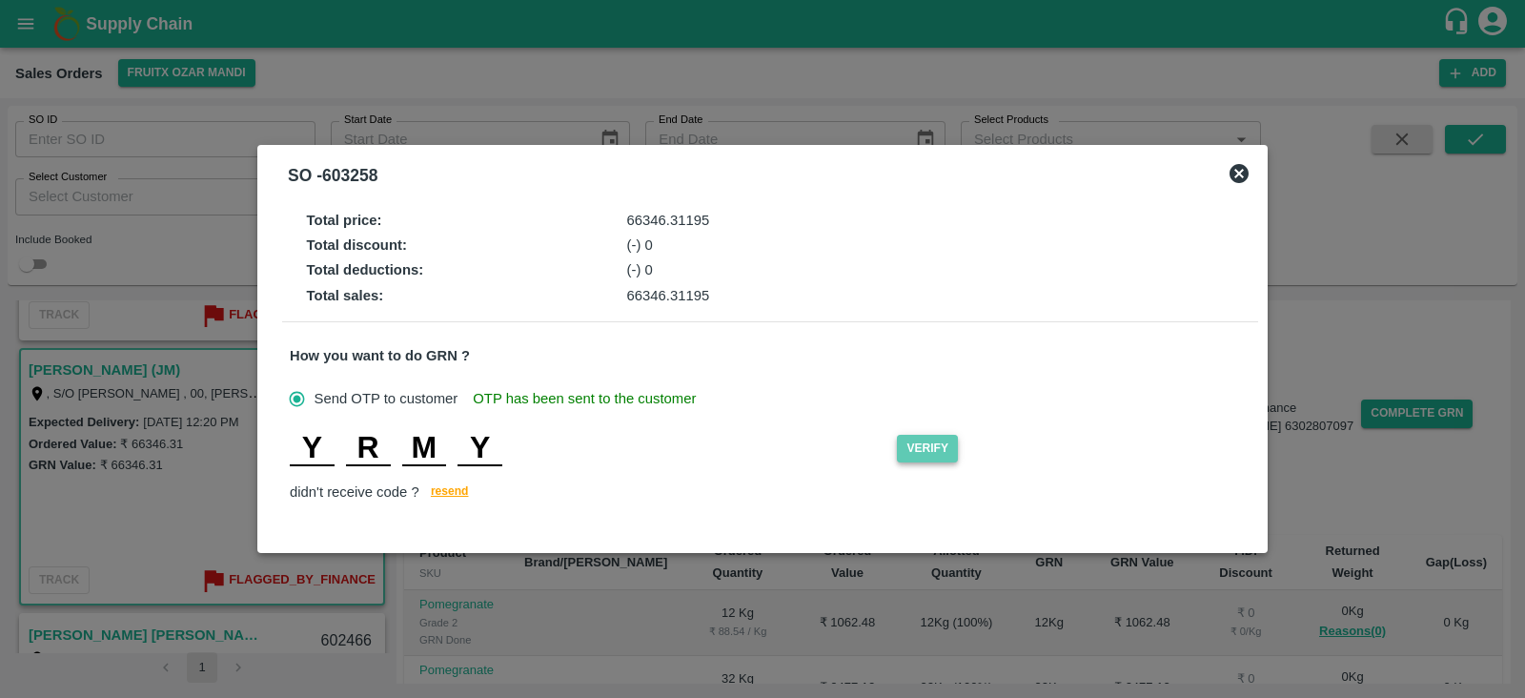
click at [921, 449] on button "Verify" at bounding box center [927, 449] width 61 height 28
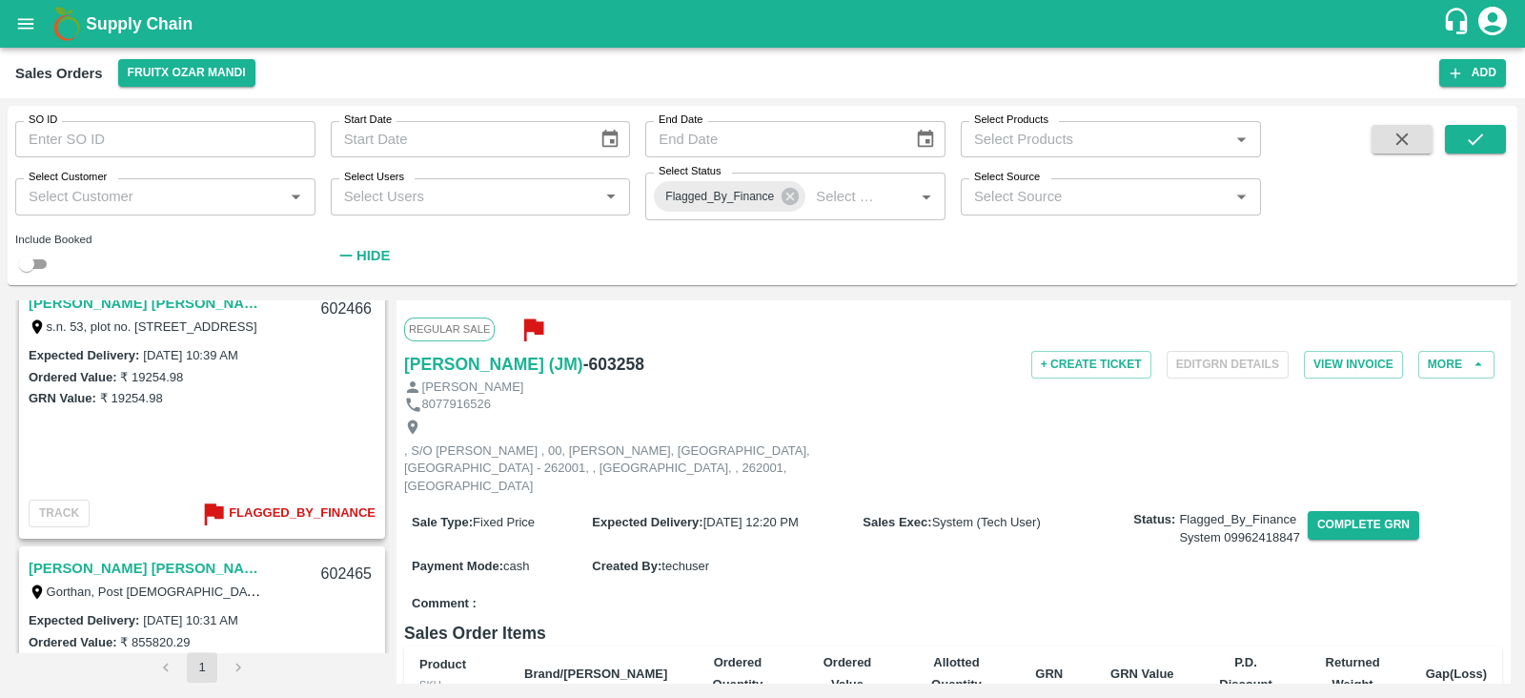
scroll to position [551, 0]
click at [193, 301] on link "[PERSON_NAME] [PERSON_NAME] [PERSON_NAME] (Ozar)" at bounding box center [148, 305] width 238 height 25
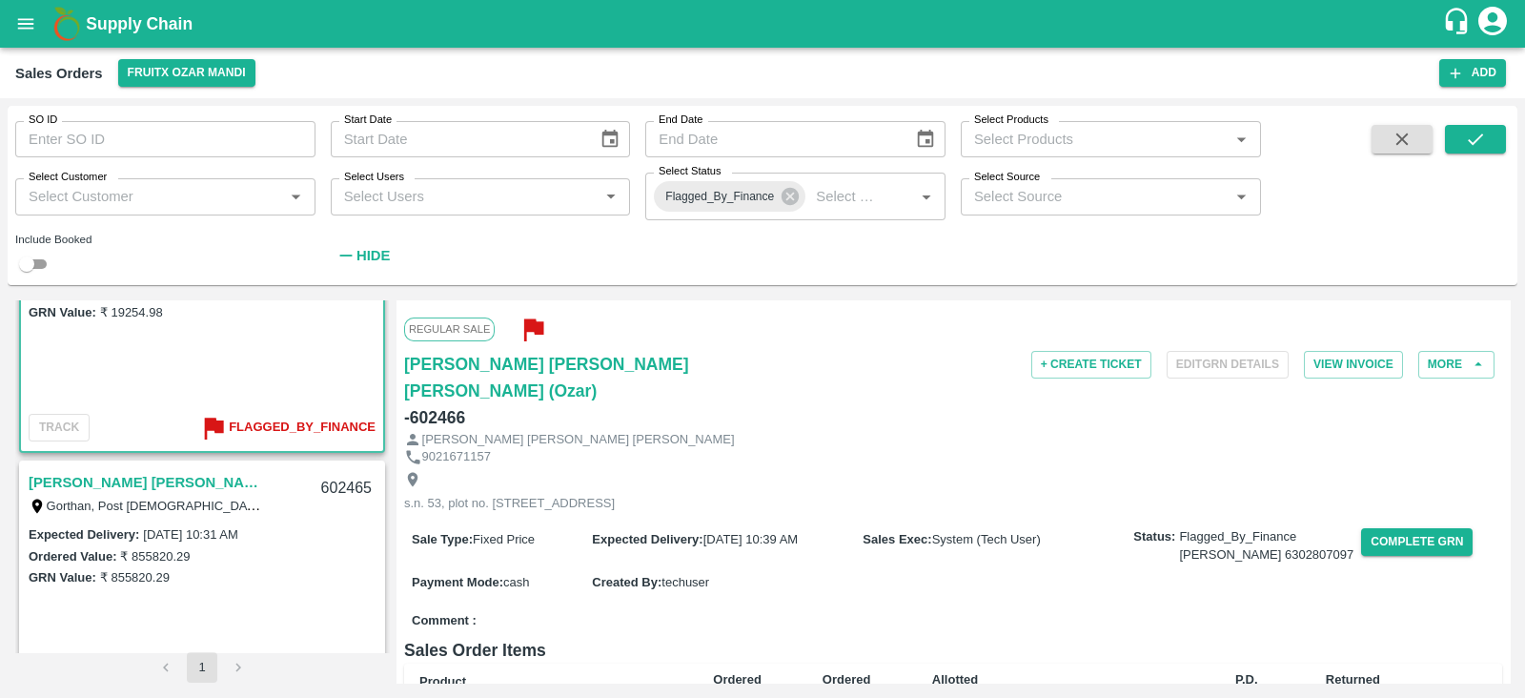
scroll to position [707, 0]
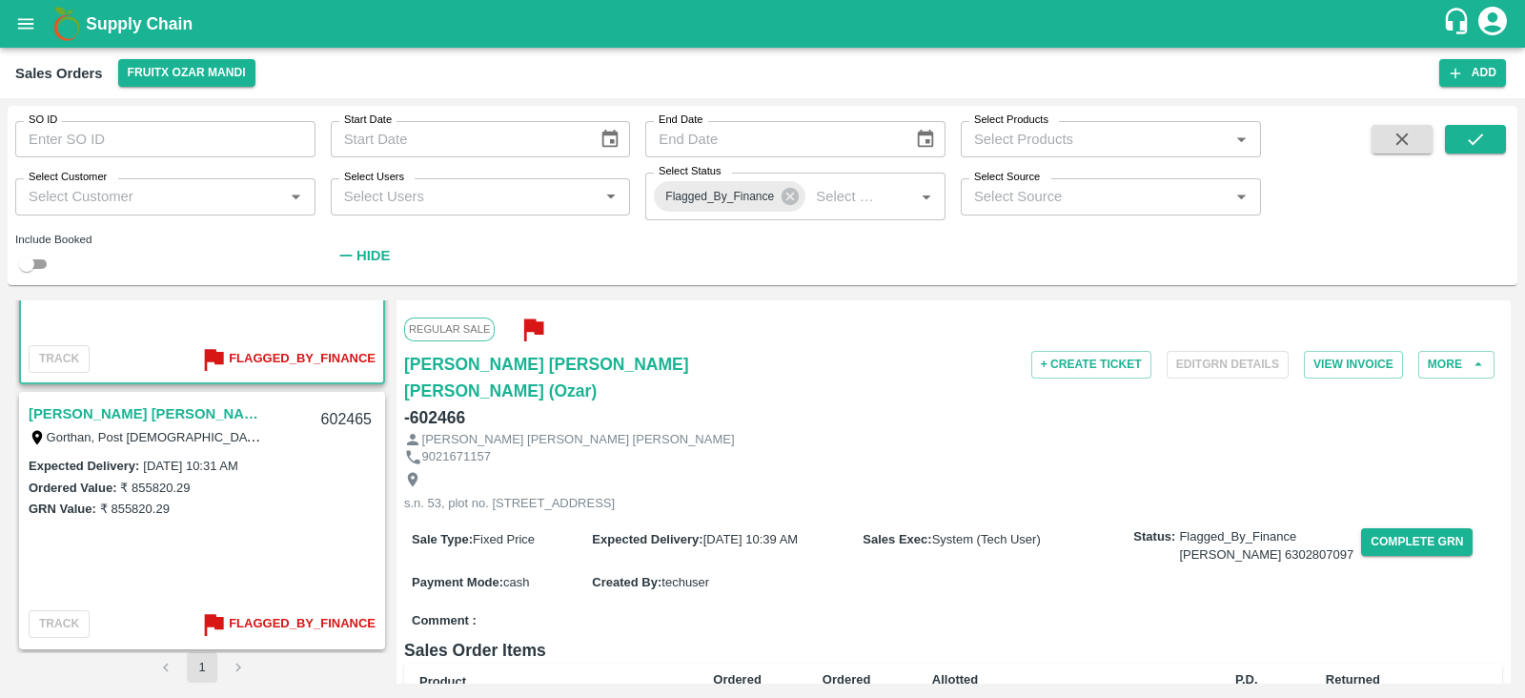
click at [227, 407] on link "[PERSON_NAME] [PERSON_NAME](JM)" at bounding box center [148, 413] width 238 height 25
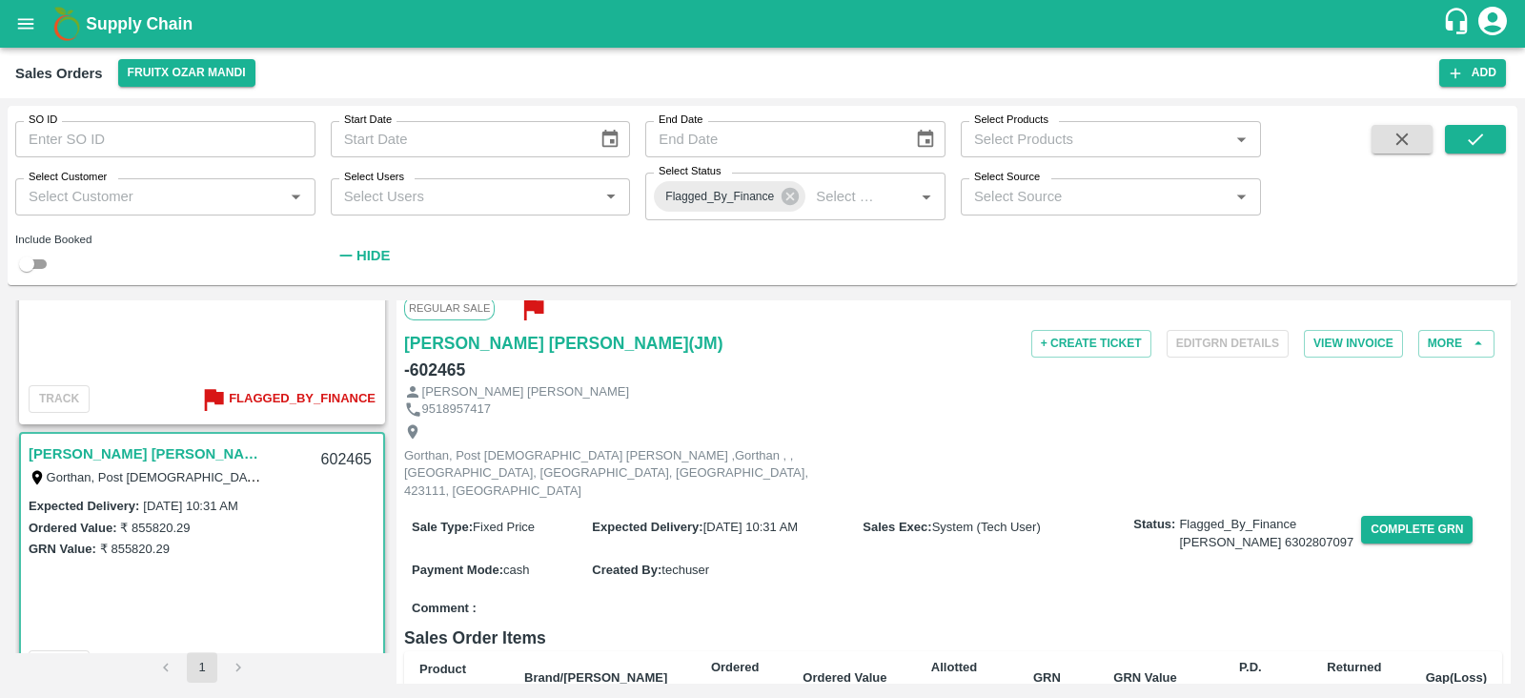
scroll to position [20, 0]
click at [1381, 517] on button "Complete GRN" at bounding box center [1417, 531] width 112 height 28
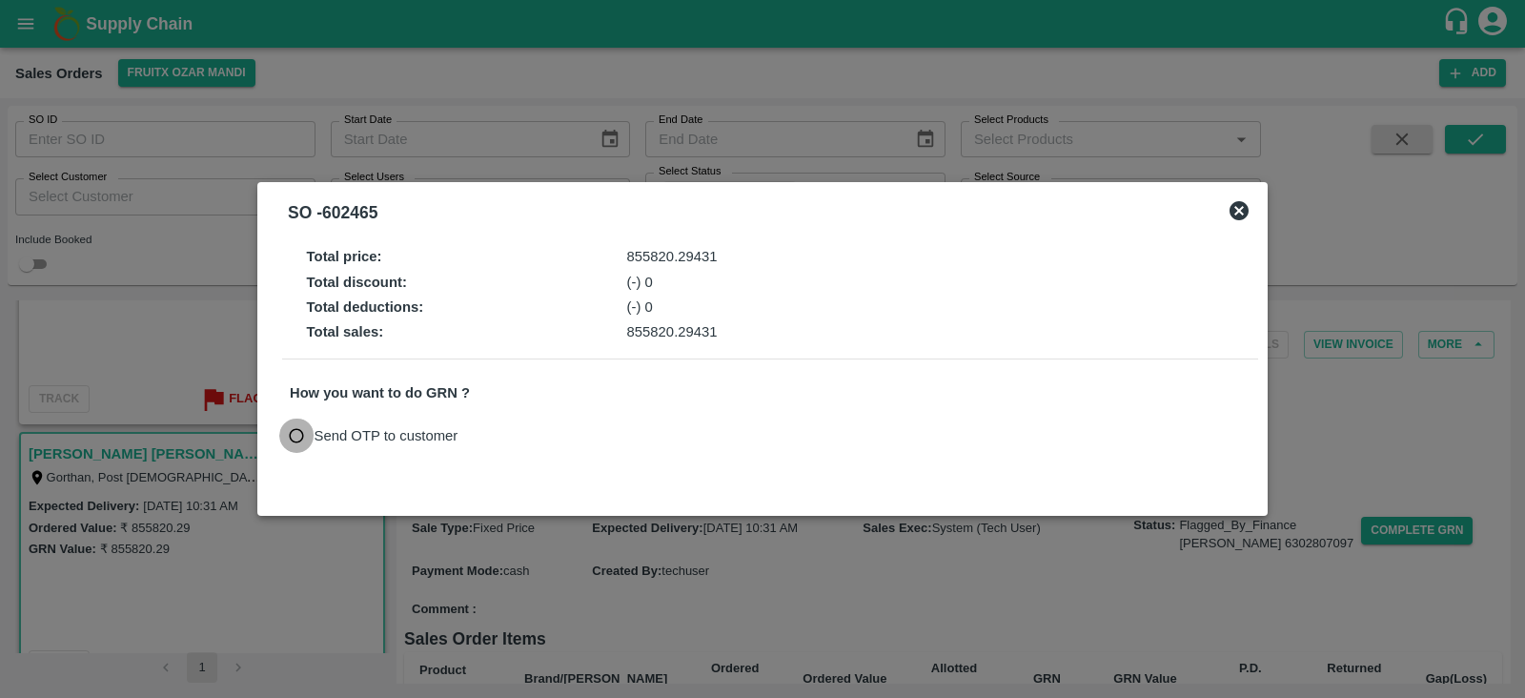
click at [294, 440] on input "Send OTP to customer" at bounding box center [296, 435] width 35 height 35
radio input "true"
click at [514, 428] on button "Send OTP" at bounding box center [512, 435] width 78 height 28
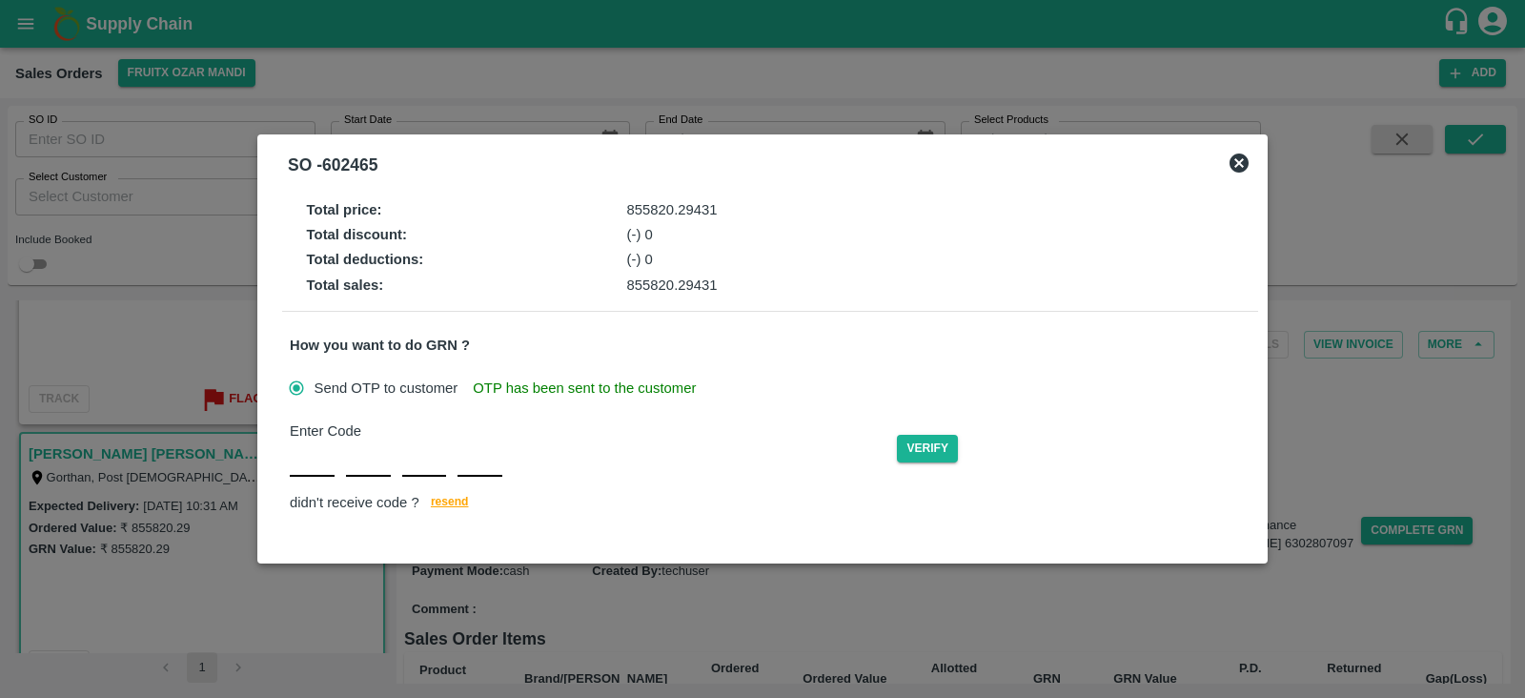
click at [885, 333] on div "Total price : 855820.29431 Total discount : (-) 0 Total deductions : (-) 0 Tota…" at bounding box center [762, 361] width 976 height 337
click at [457, 508] on span "resend" at bounding box center [450, 502] width 38 height 20
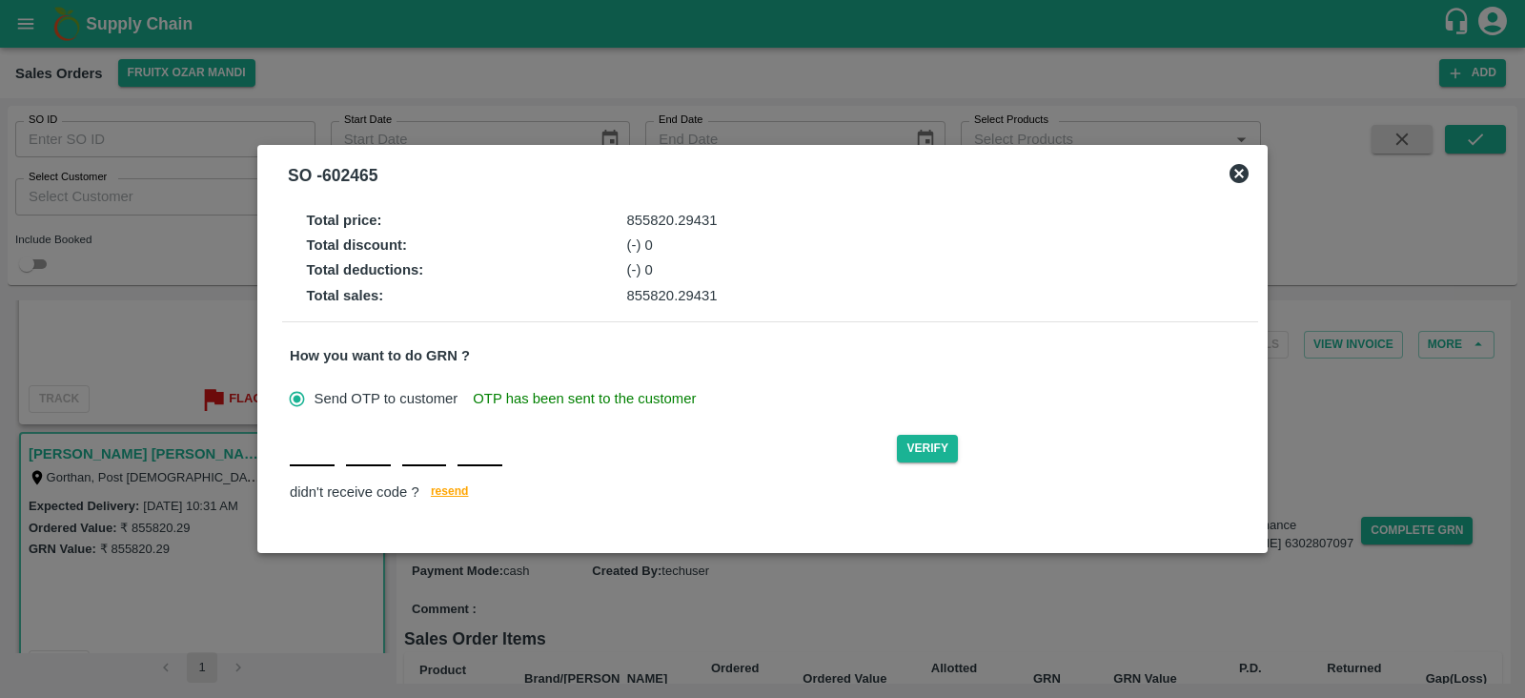
click at [312, 464] on input "text" at bounding box center [312, 449] width 45 height 34
type input "J"
type input "Y"
type input "Z"
type input "L"
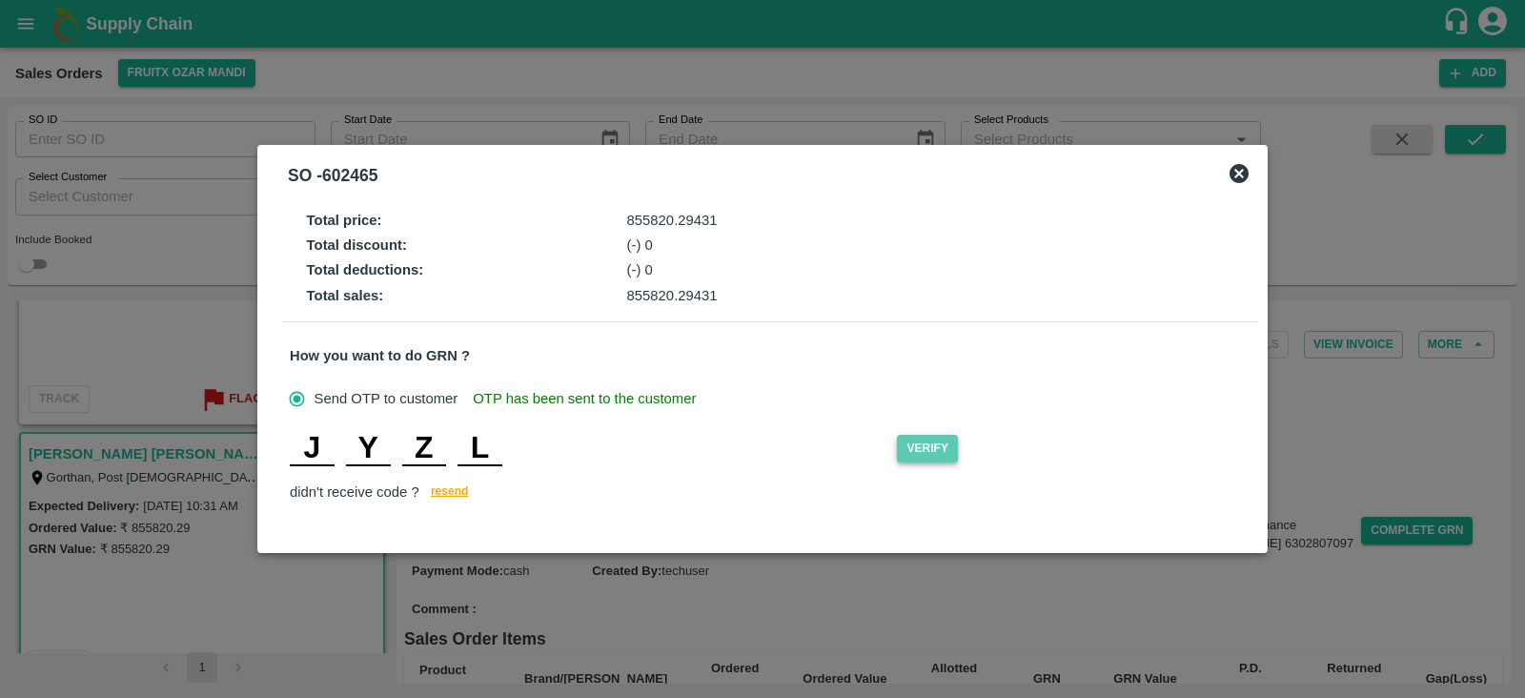
click at [931, 448] on button "Verify" at bounding box center [927, 449] width 61 height 28
click at [491, 457] on input "L" at bounding box center [479, 449] width 45 height 34
type input "I"
click at [948, 455] on button "Verify" at bounding box center [927, 449] width 61 height 28
click at [495, 455] on input "I" at bounding box center [479, 449] width 45 height 34
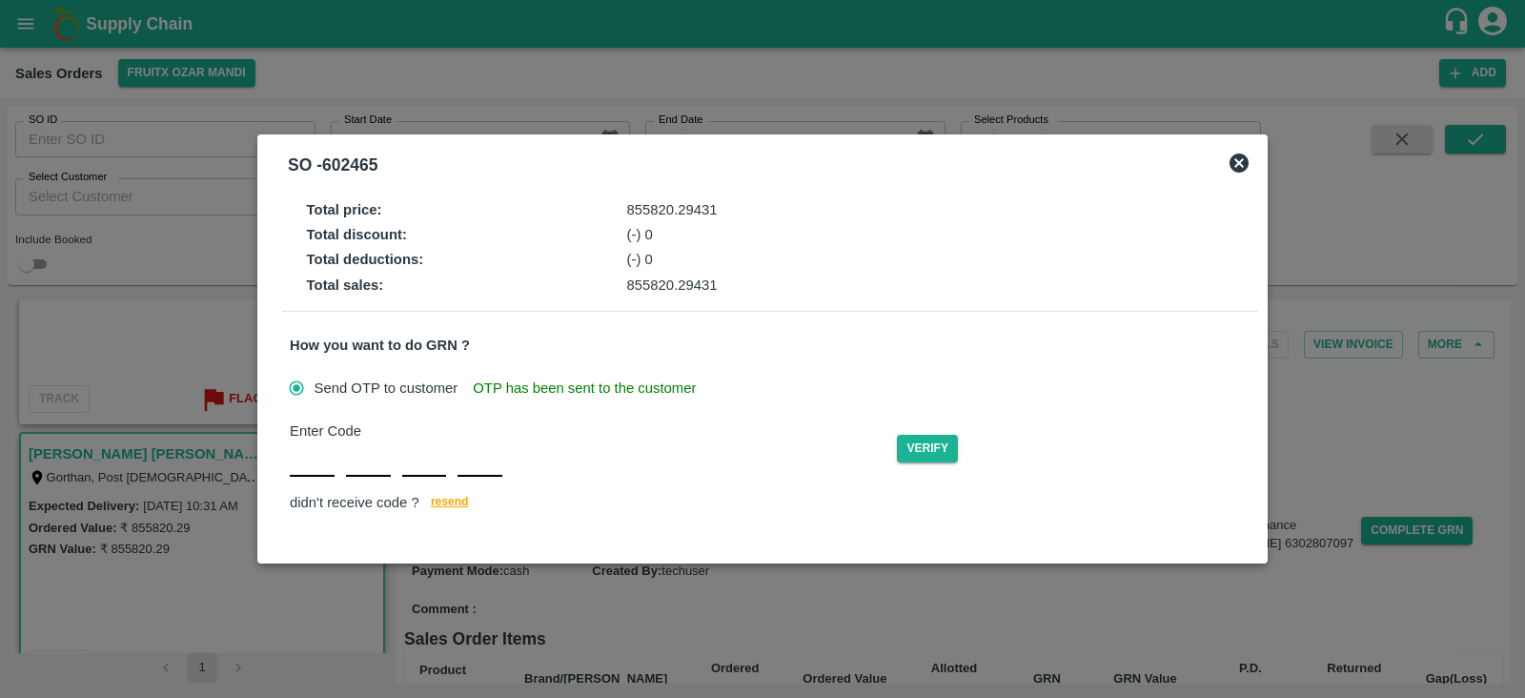
type input "j"
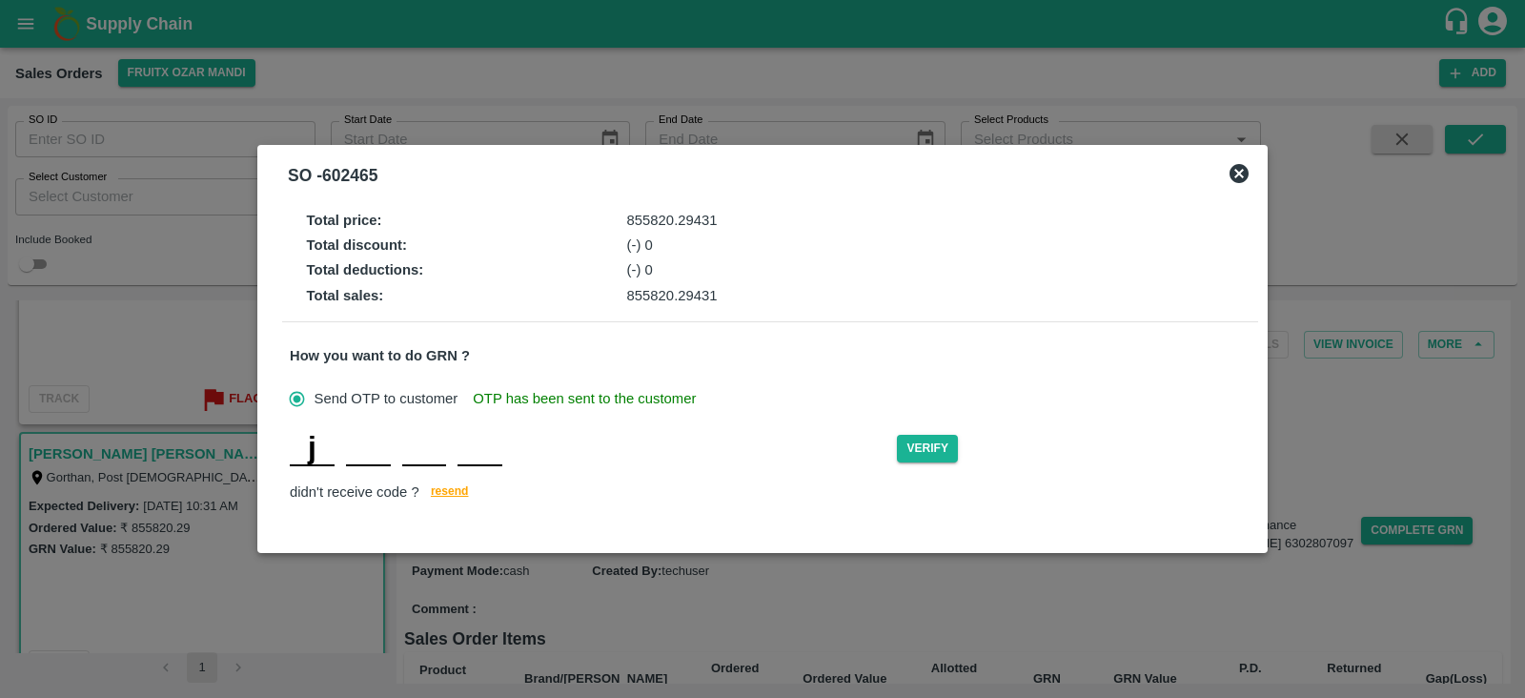
type input "y"
type input "z"
type input "l"
click at [933, 455] on button "Verify" at bounding box center [927, 449] width 61 height 28
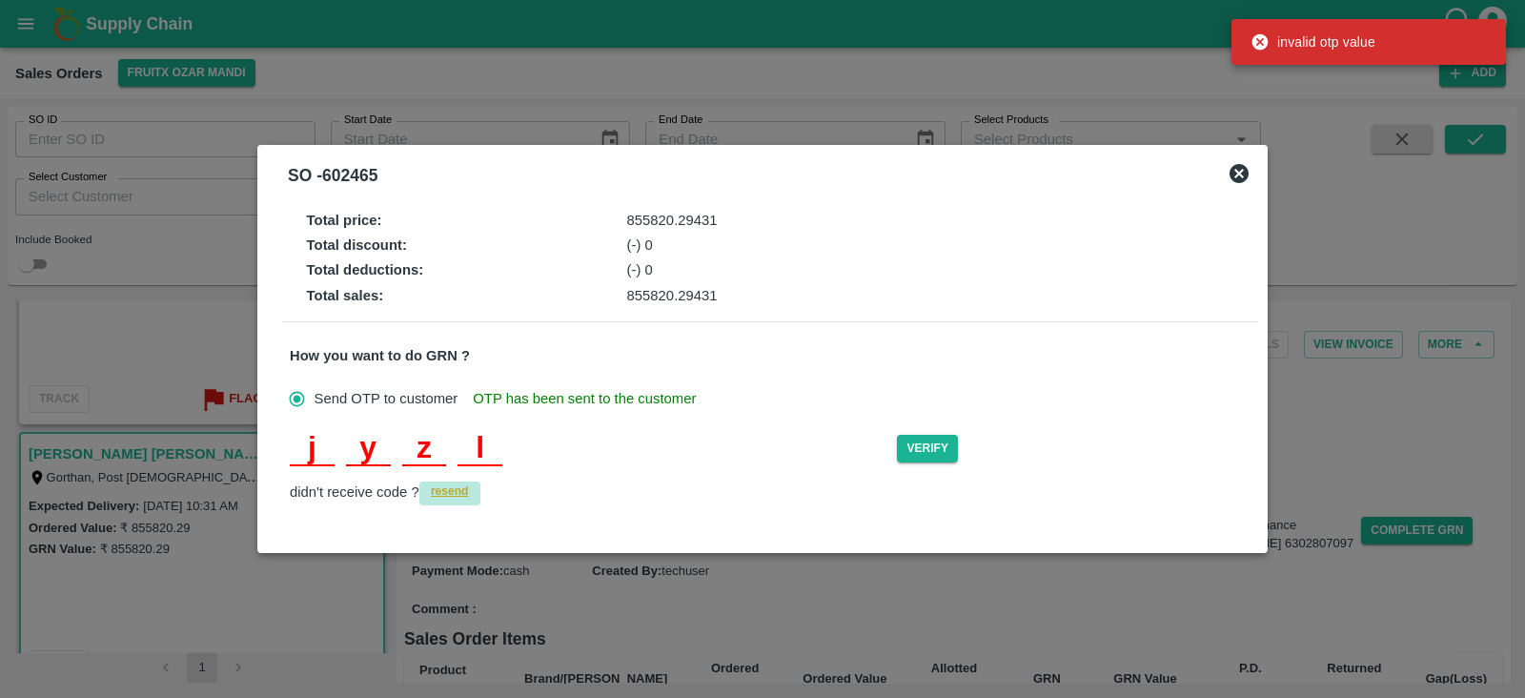
click at [454, 490] on span "resend" at bounding box center [450, 491] width 38 height 20
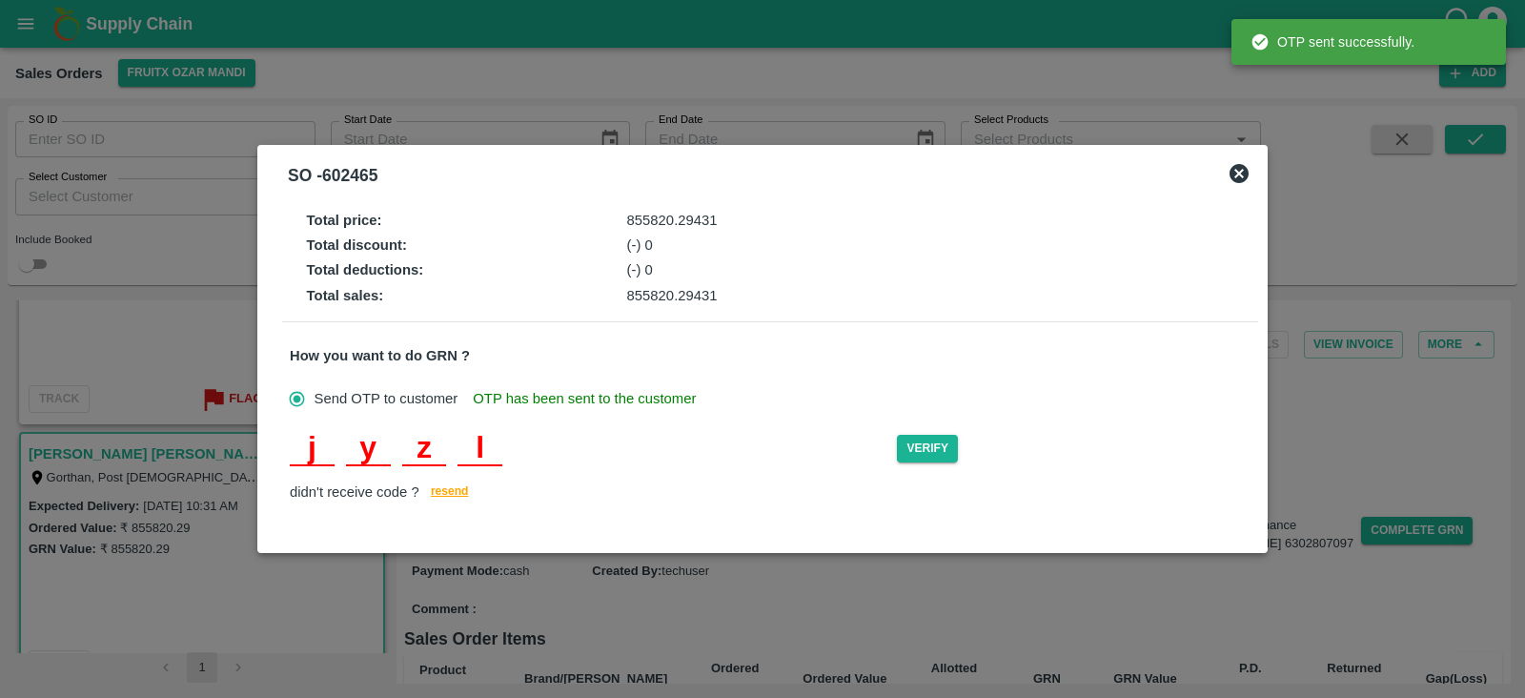
click at [667, 450] on div "j y z l" at bounding box center [593, 449] width 607 height 34
click at [504, 443] on div "j y z l" at bounding box center [593, 449] width 607 height 34
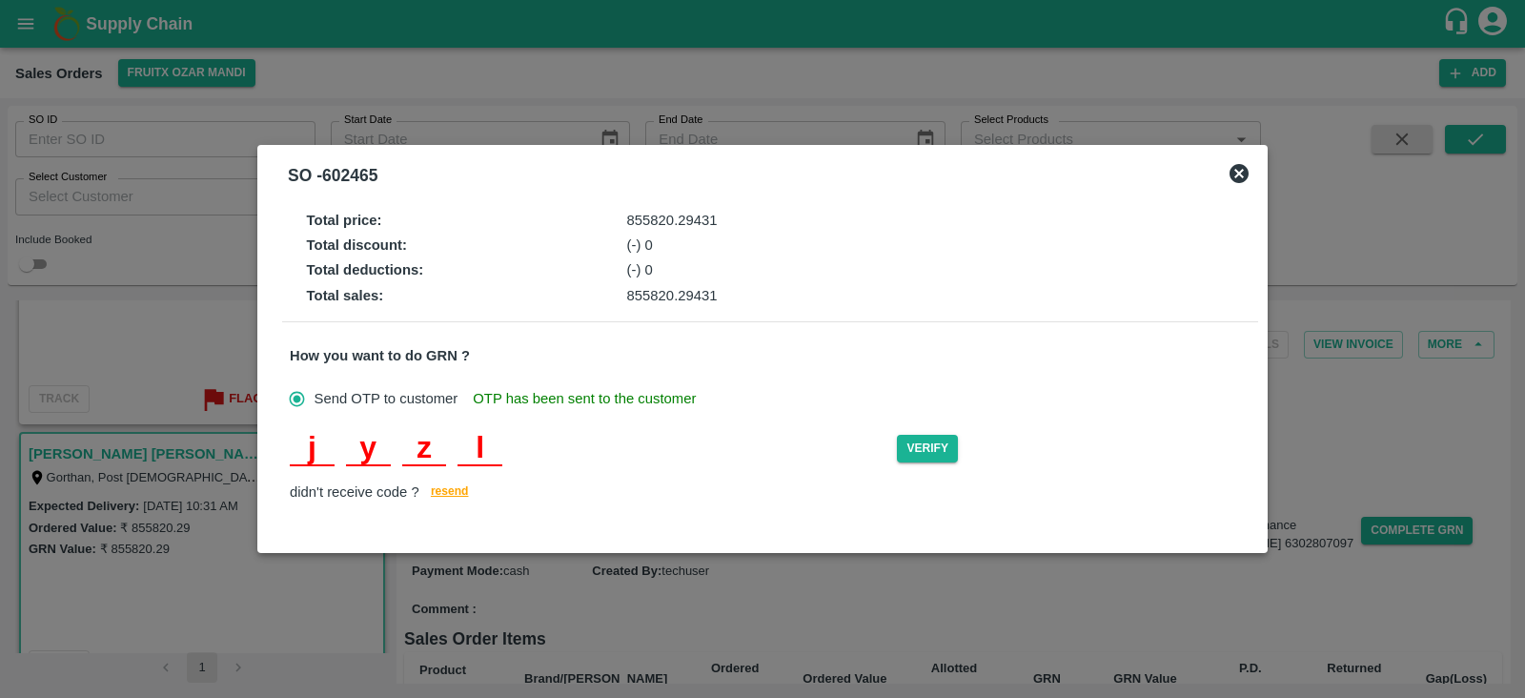
click at [487, 445] on input "l" at bounding box center [479, 449] width 45 height 34
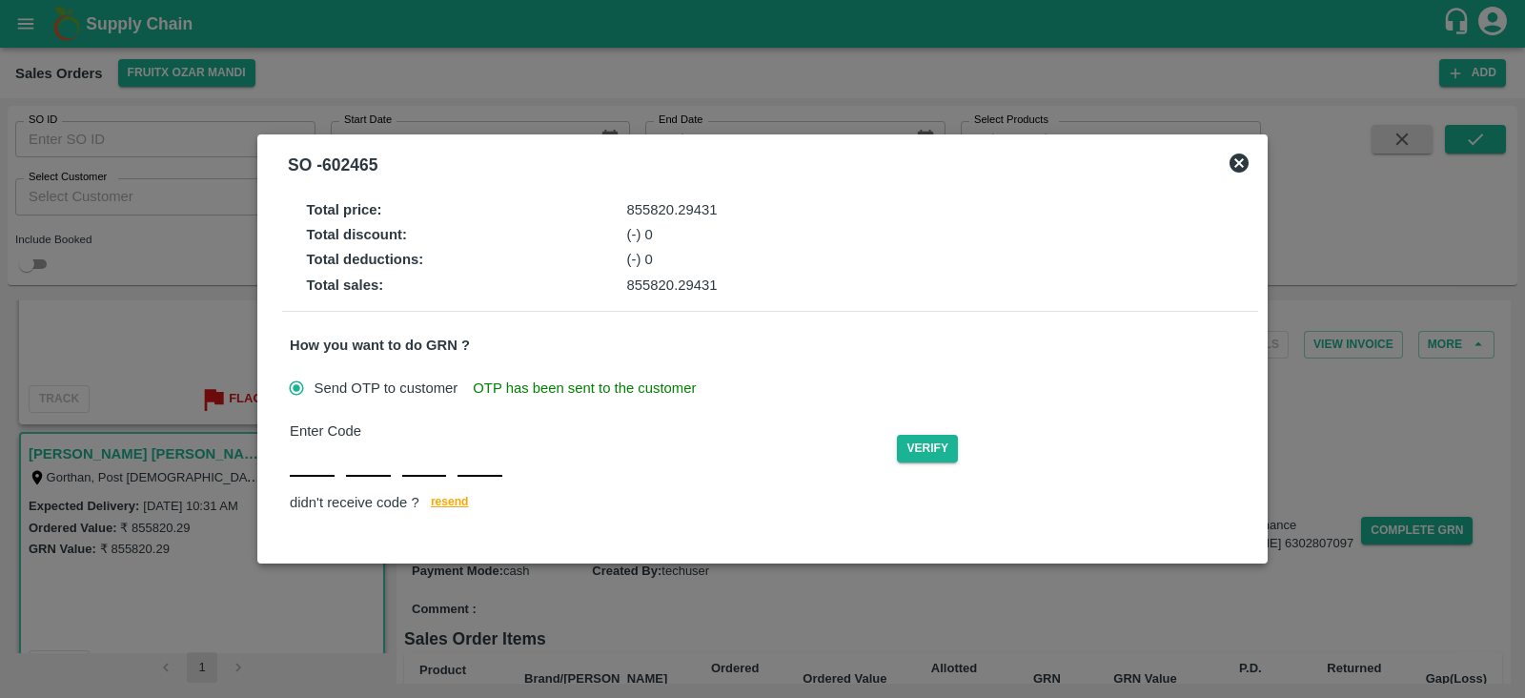
type input "J"
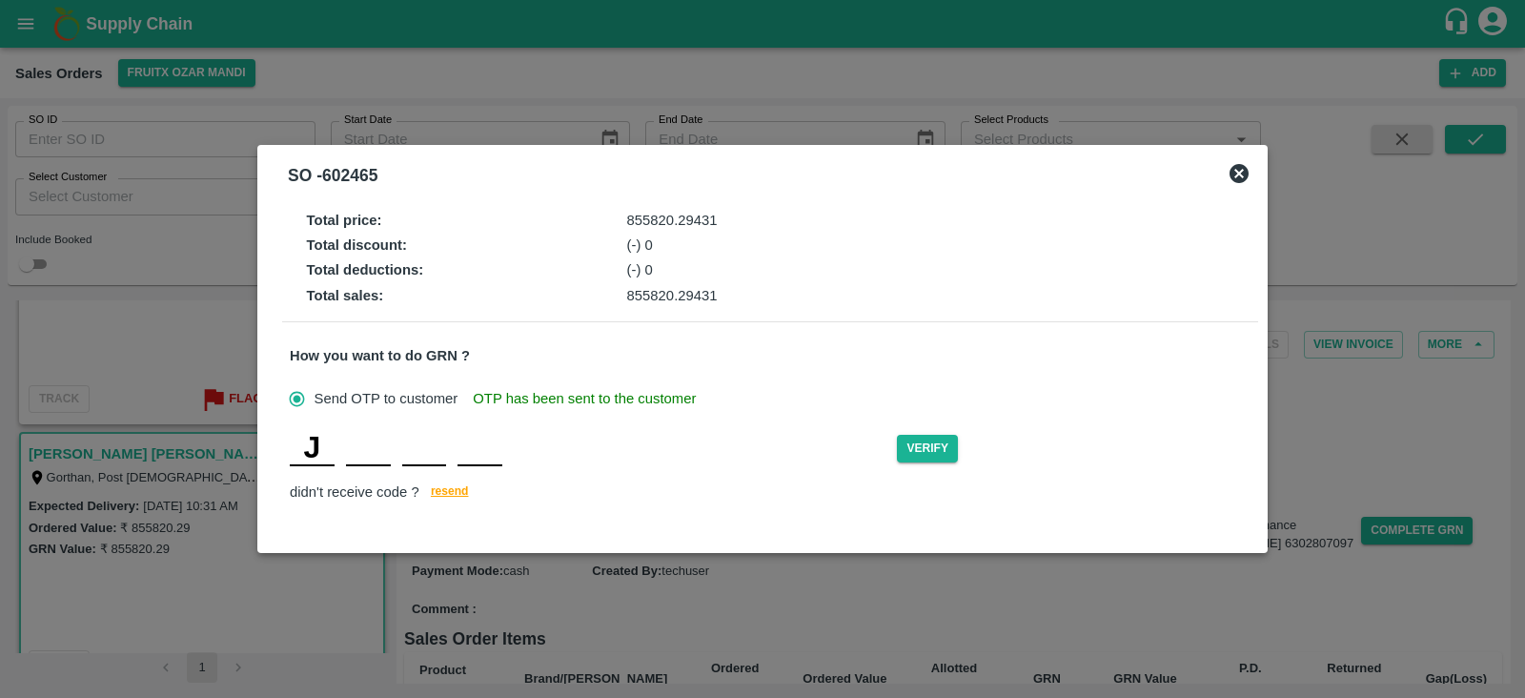
type input "Y"
type input "Z"
type input "L"
click at [943, 441] on button "Verify" at bounding box center [927, 449] width 61 height 28
click at [495, 443] on input "L" at bounding box center [479, 449] width 45 height 34
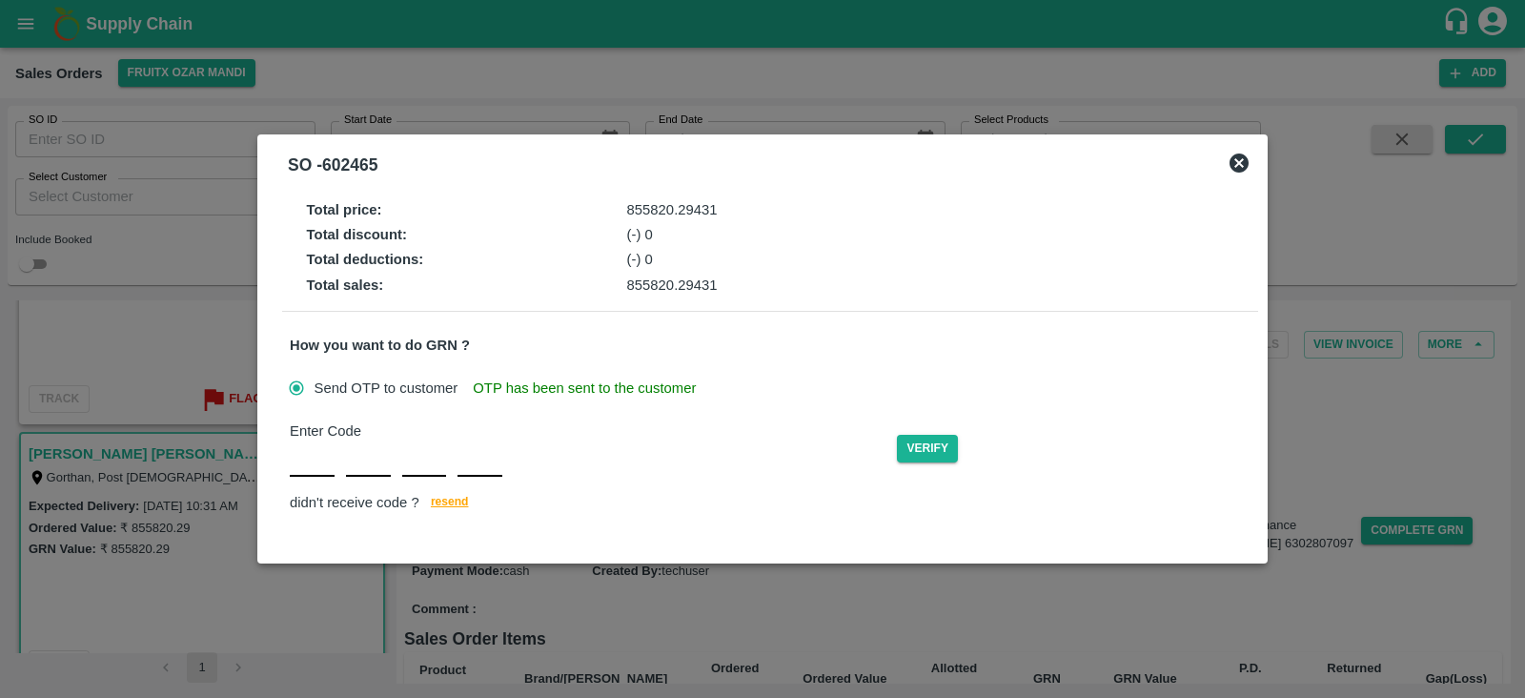
type input "J"
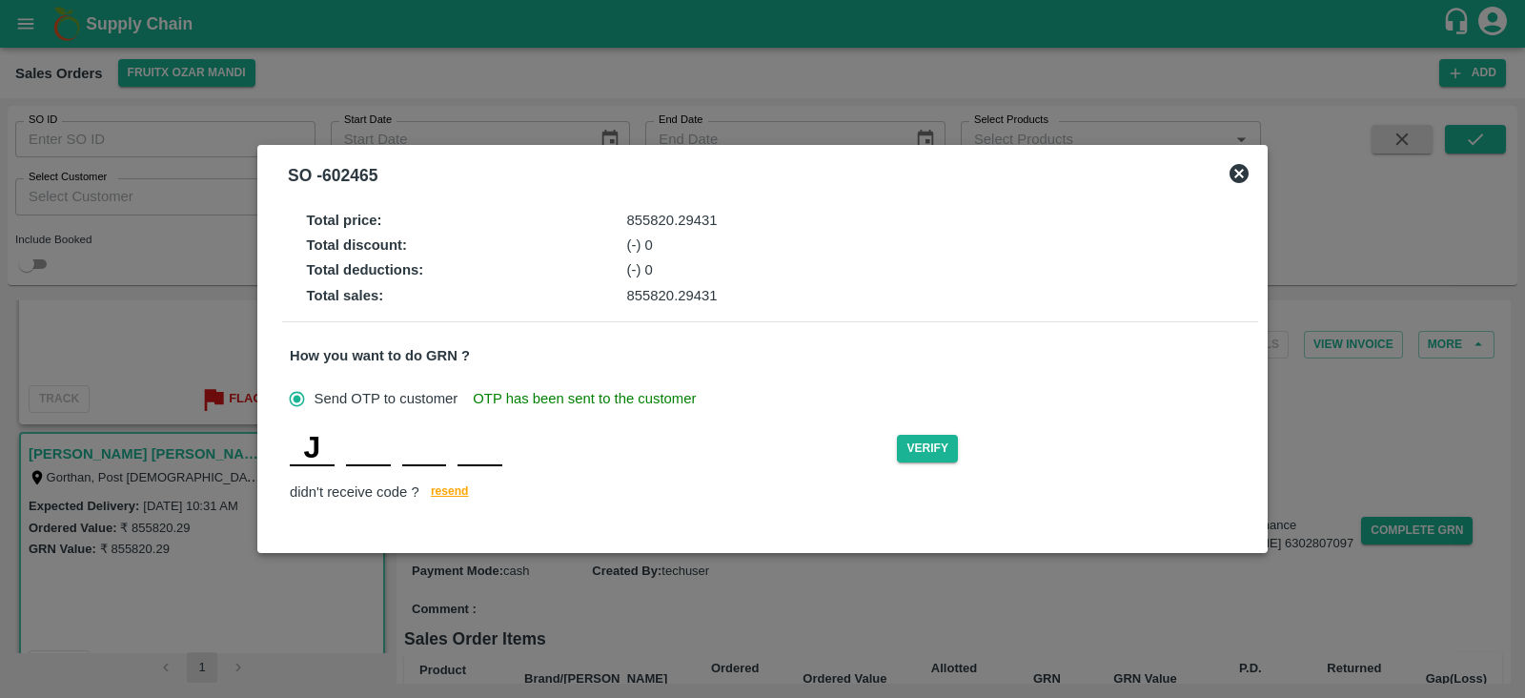
type input "Y"
type input "Z"
type input "L"
click at [951, 446] on button "Verify" at bounding box center [927, 449] width 61 height 28
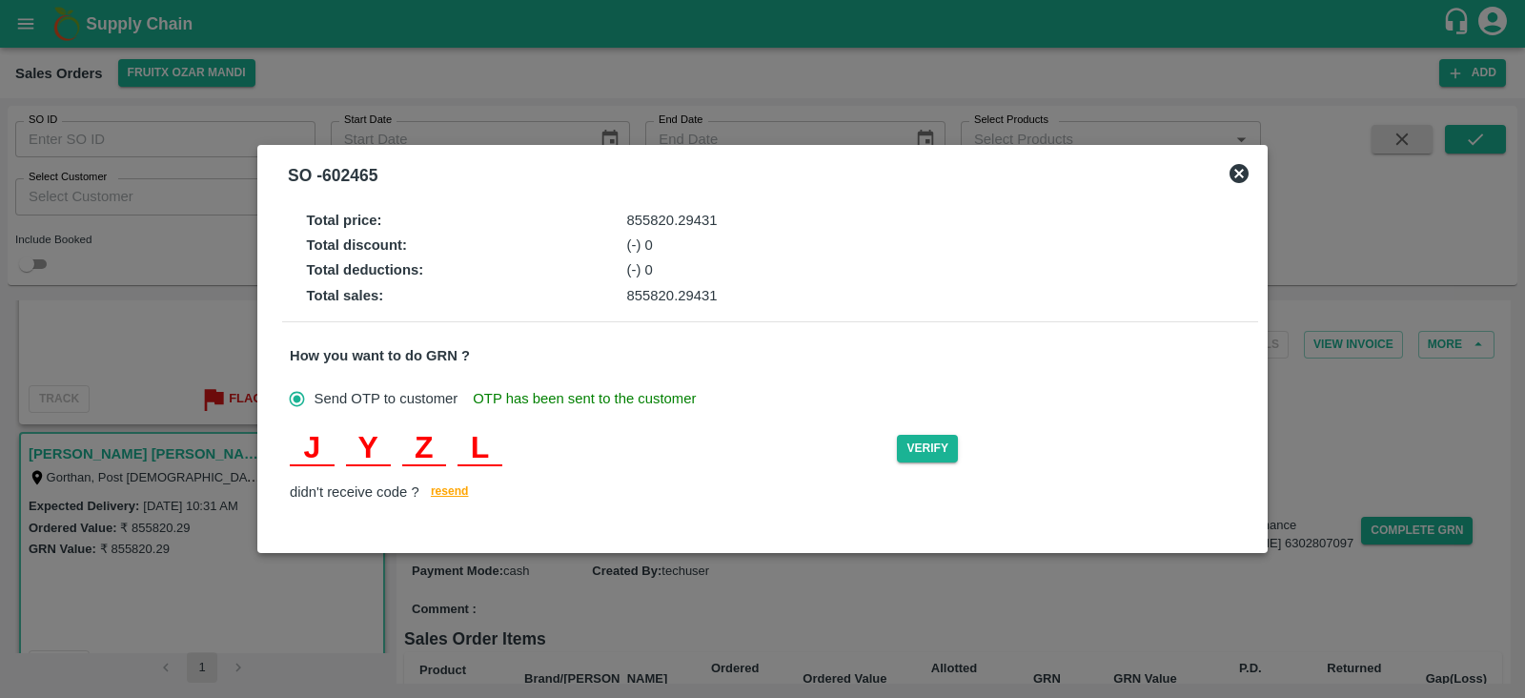
click at [496, 450] on input "L" at bounding box center [479, 449] width 45 height 34
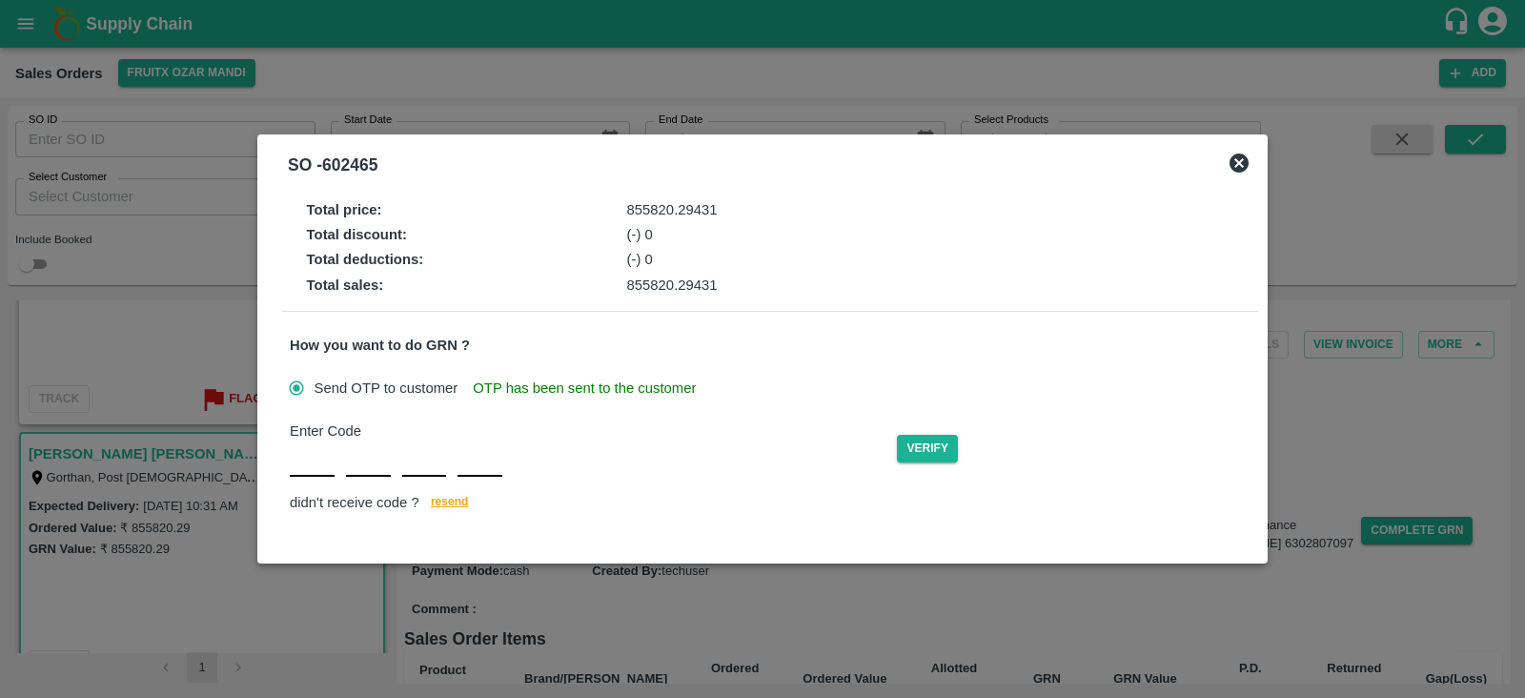
click at [329, 466] on input "text" at bounding box center [312, 459] width 45 height 34
click at [856, 200] on div "Total price : 855820.29431" at bounding box center [787, 209] width 961 height 21
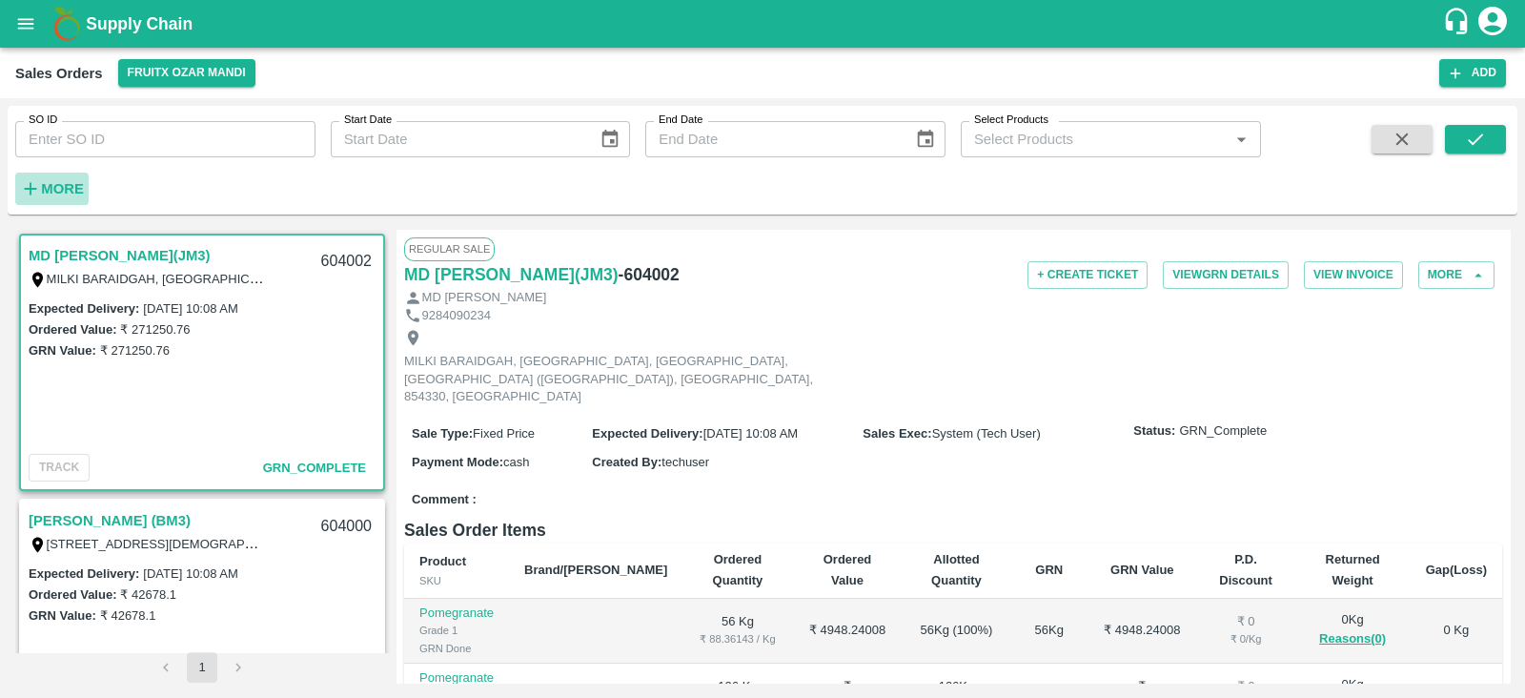
click at [69, 187] on strong "More" at bounding box center [62, 188] width 43 height 15
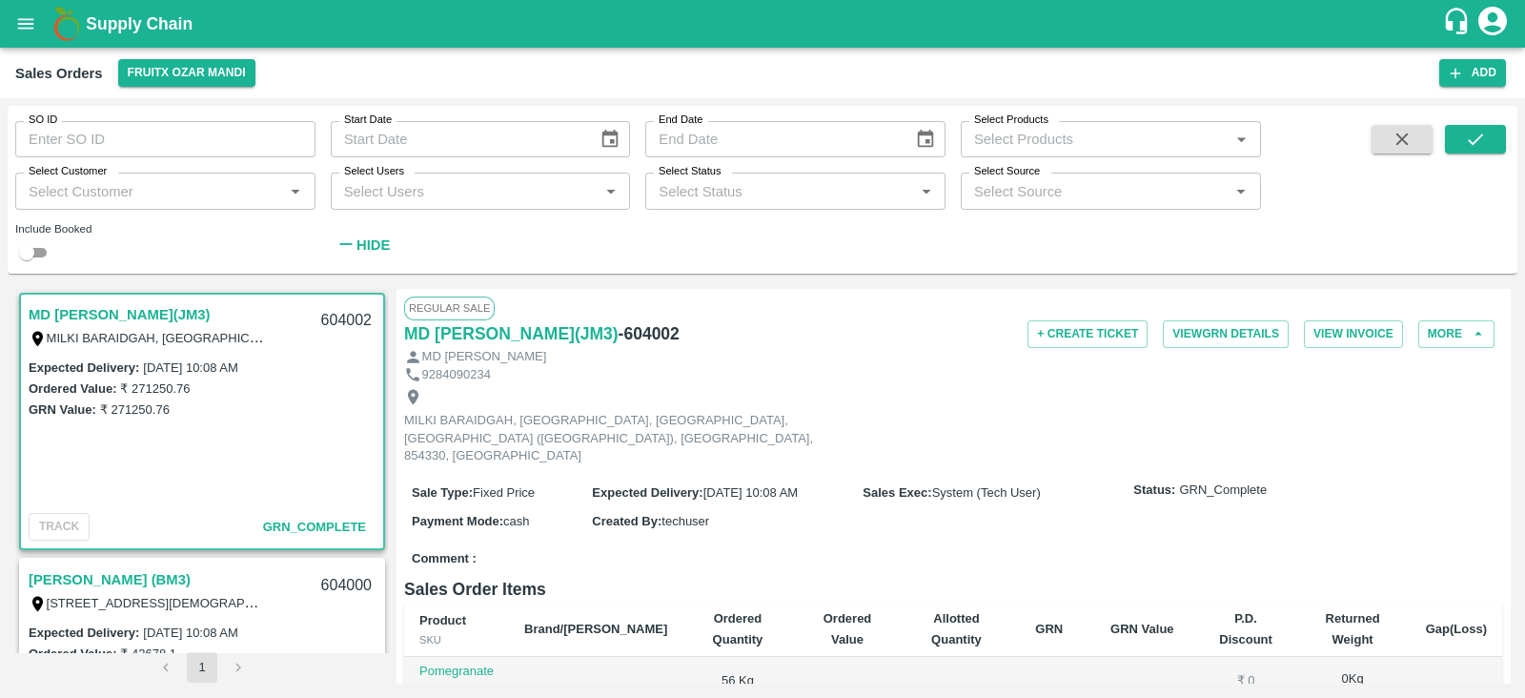
click at [744, 201] on input "Select Status" at bounding box center [779, 190] width 257 height 25
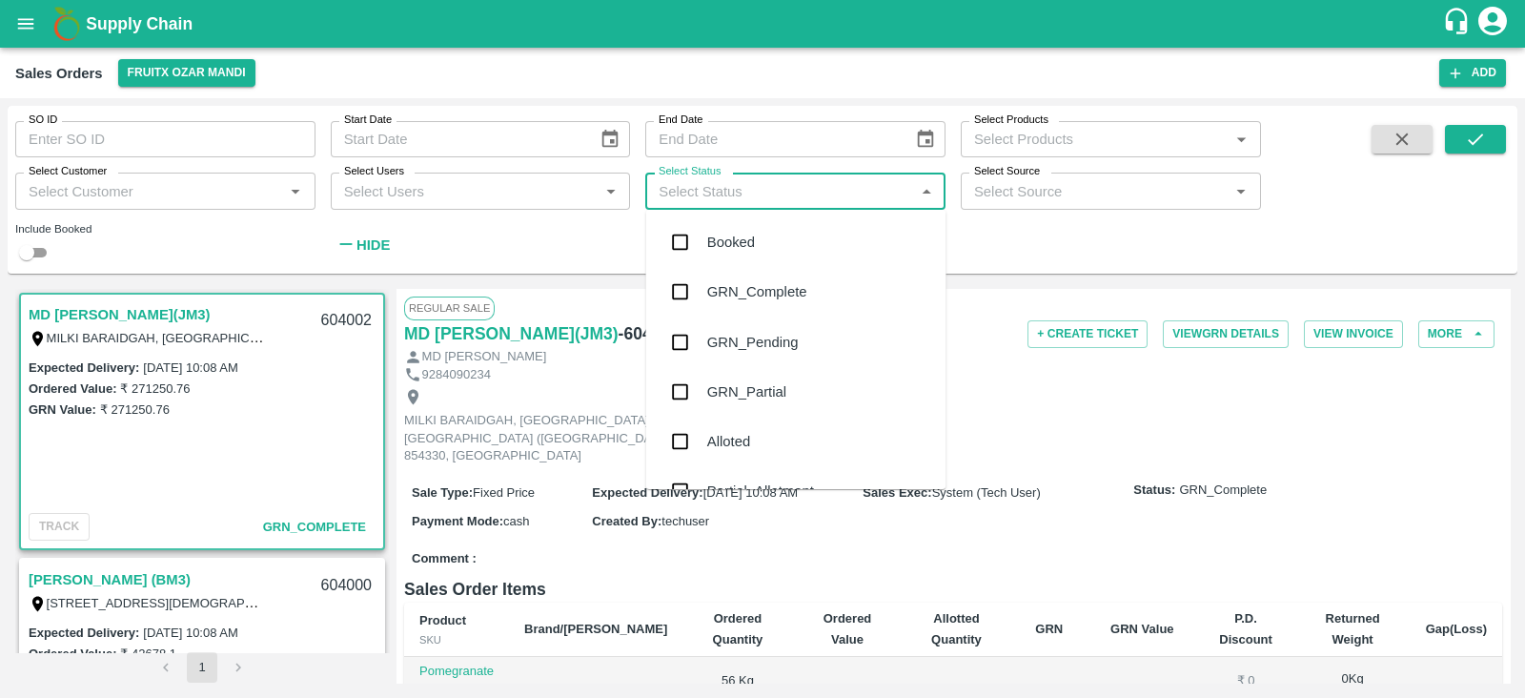
scroll to position [284, 0]
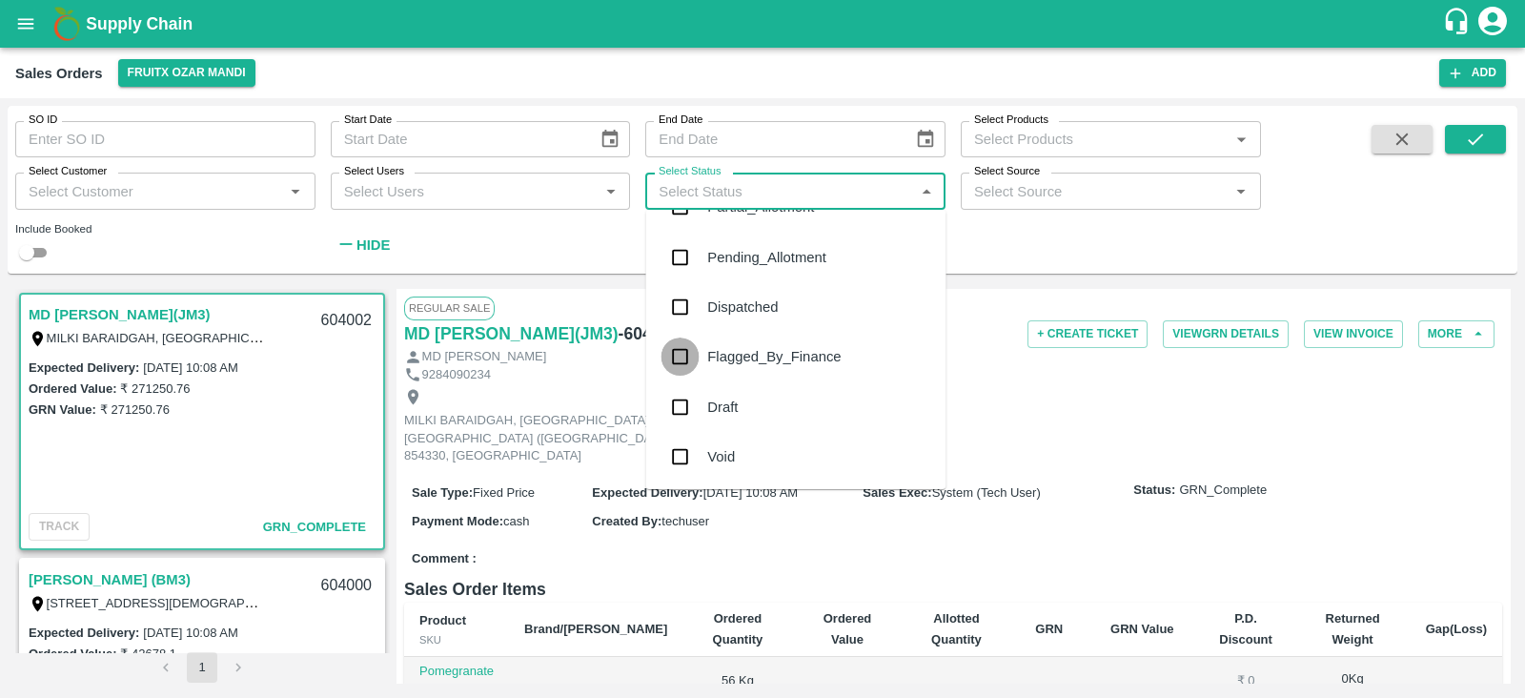
click at [674, 348] on input "checkbox" at bounding box center [680, 356] width 38 height 38
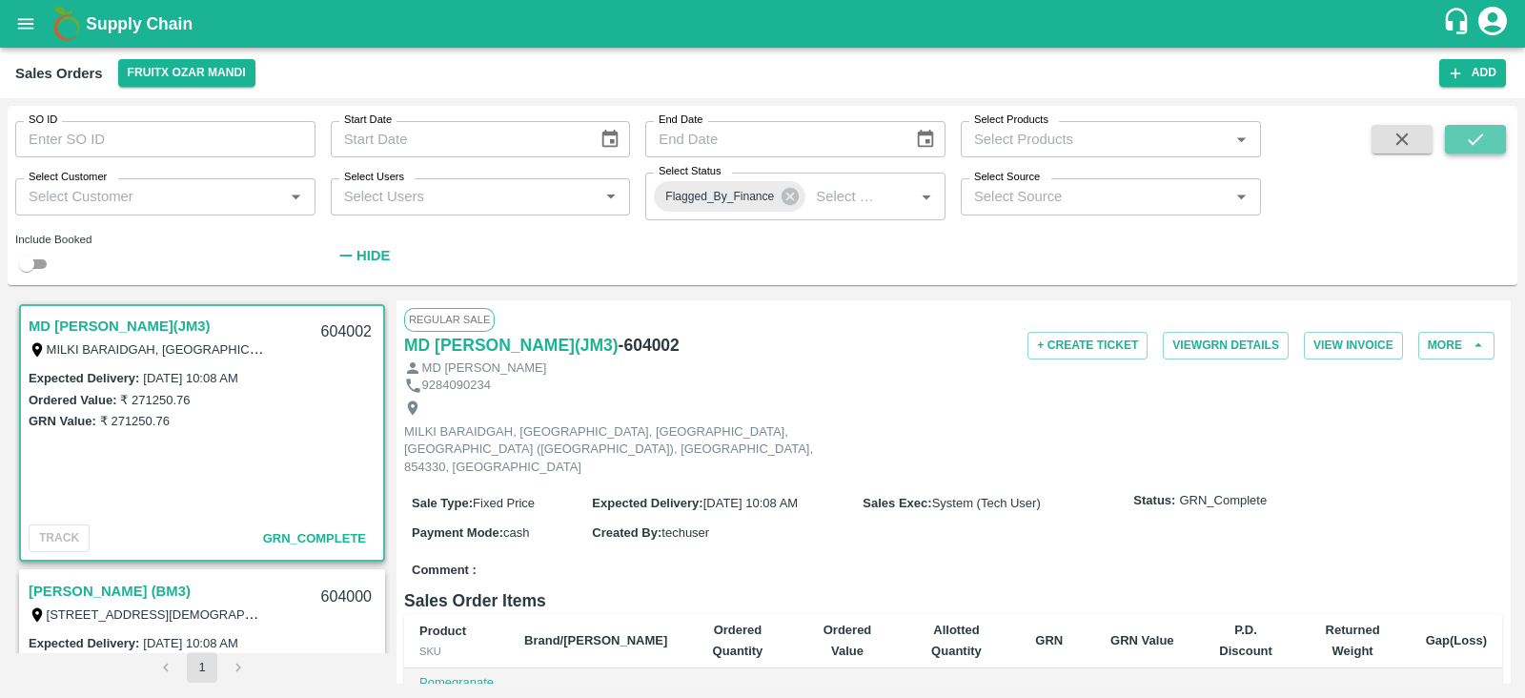
click at [1219, 140] on button "submit" at bounding box center [1475, 139] width 61 height 29
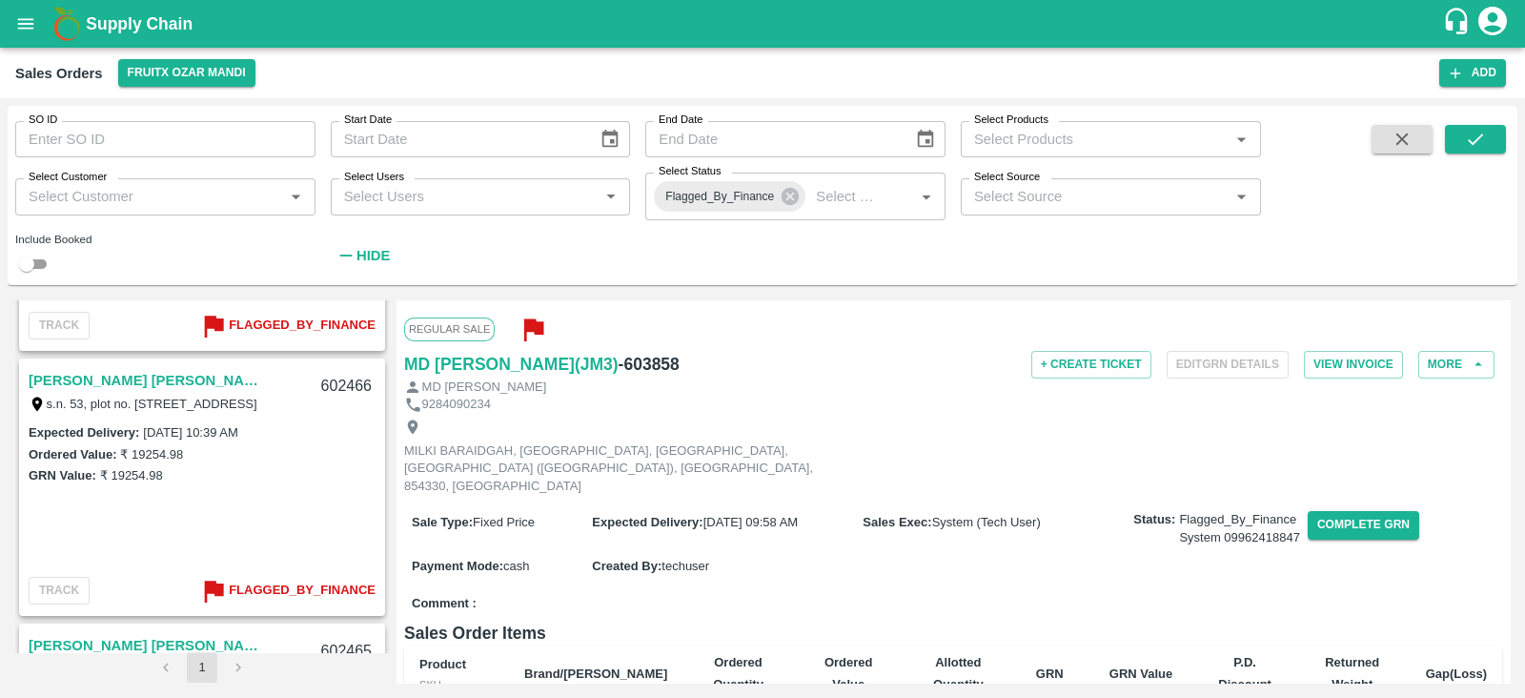
scroll to position [475, 0]
